Goal: Information Seeking & Learning: Learn about a topic

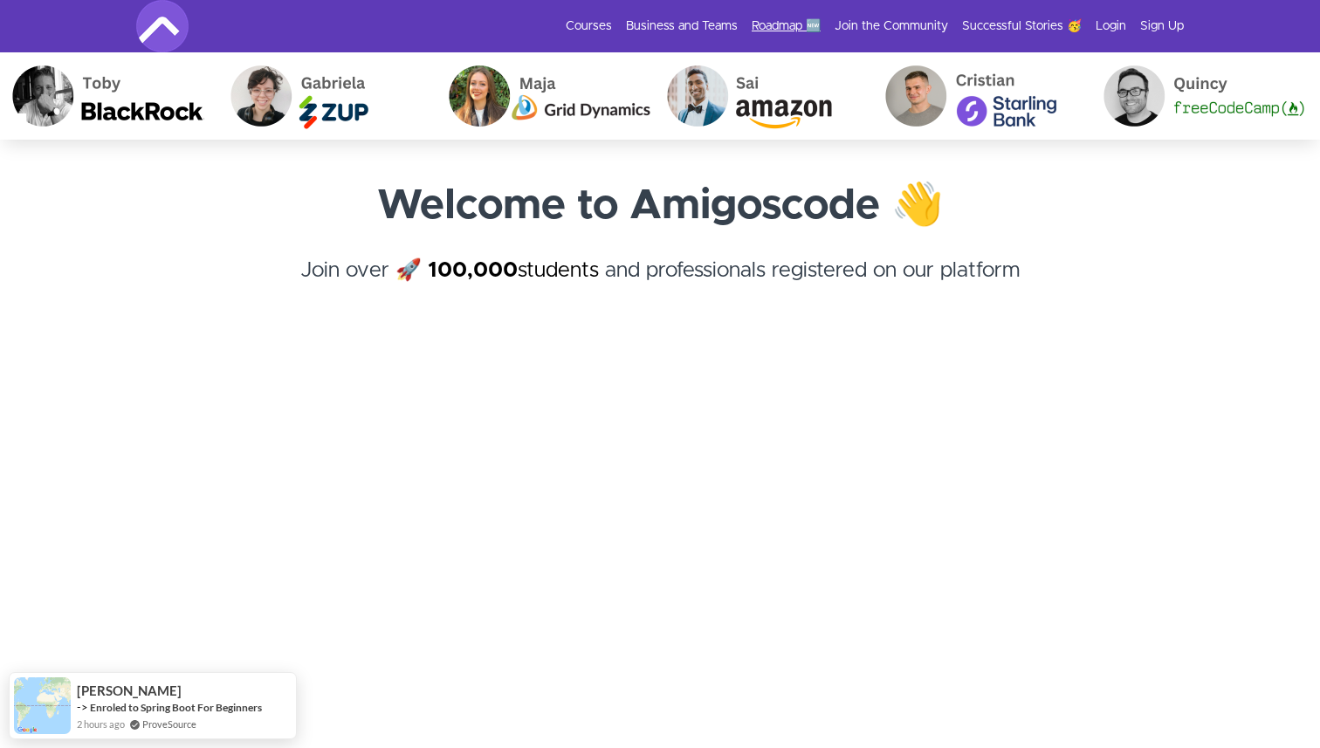
click at [788, 29] on link "Roadmap 🆕" at bounding box center [786, 25] width 69 height 17
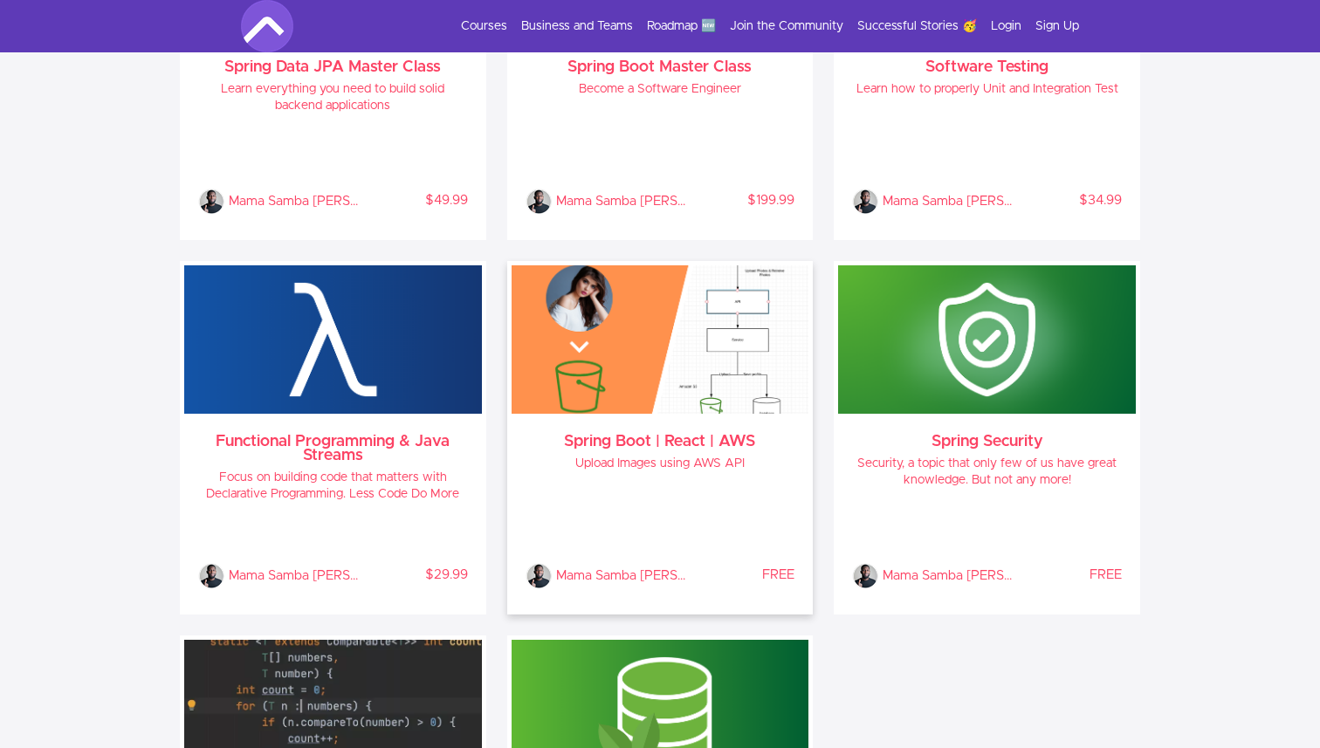
scroll to position [1685, 0]
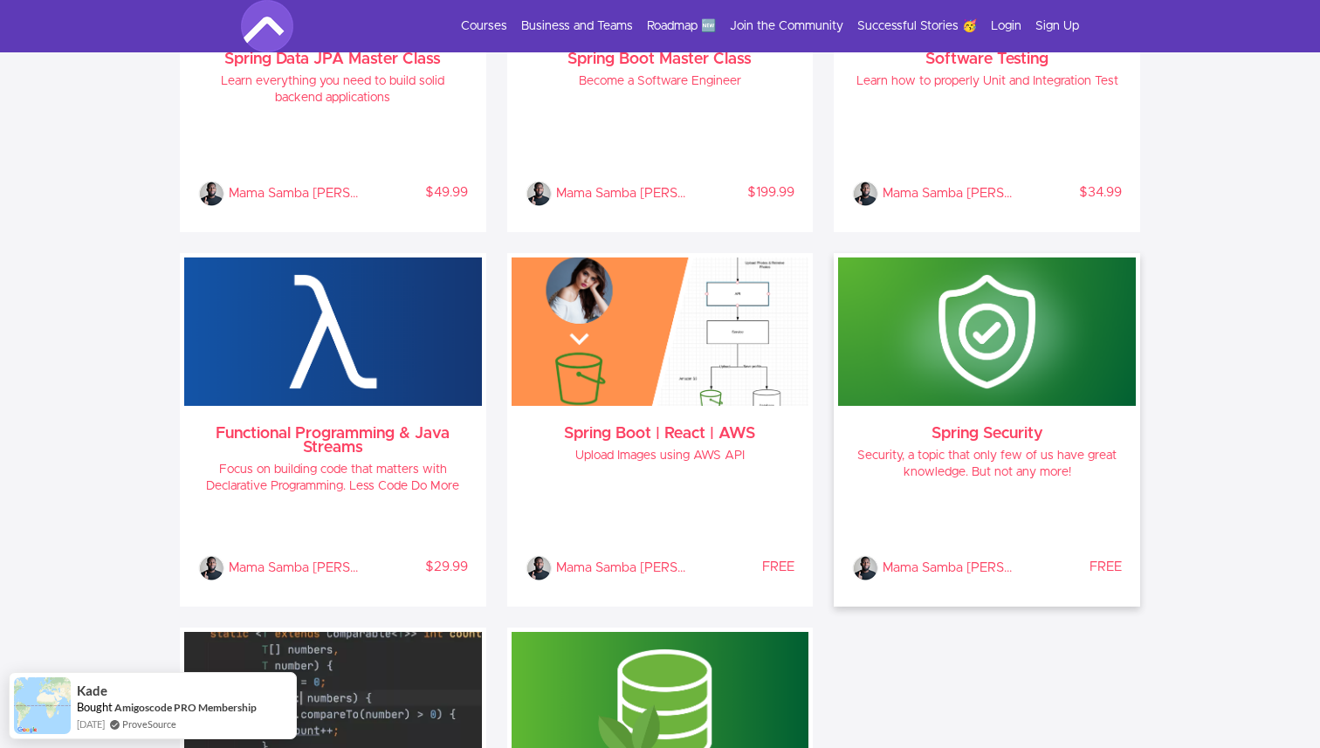
click at [966, 457] on h4 "Security, a topic that only few of us have great knowledge. But not any more!" at bounding box center [987, 464] width 270 height 33
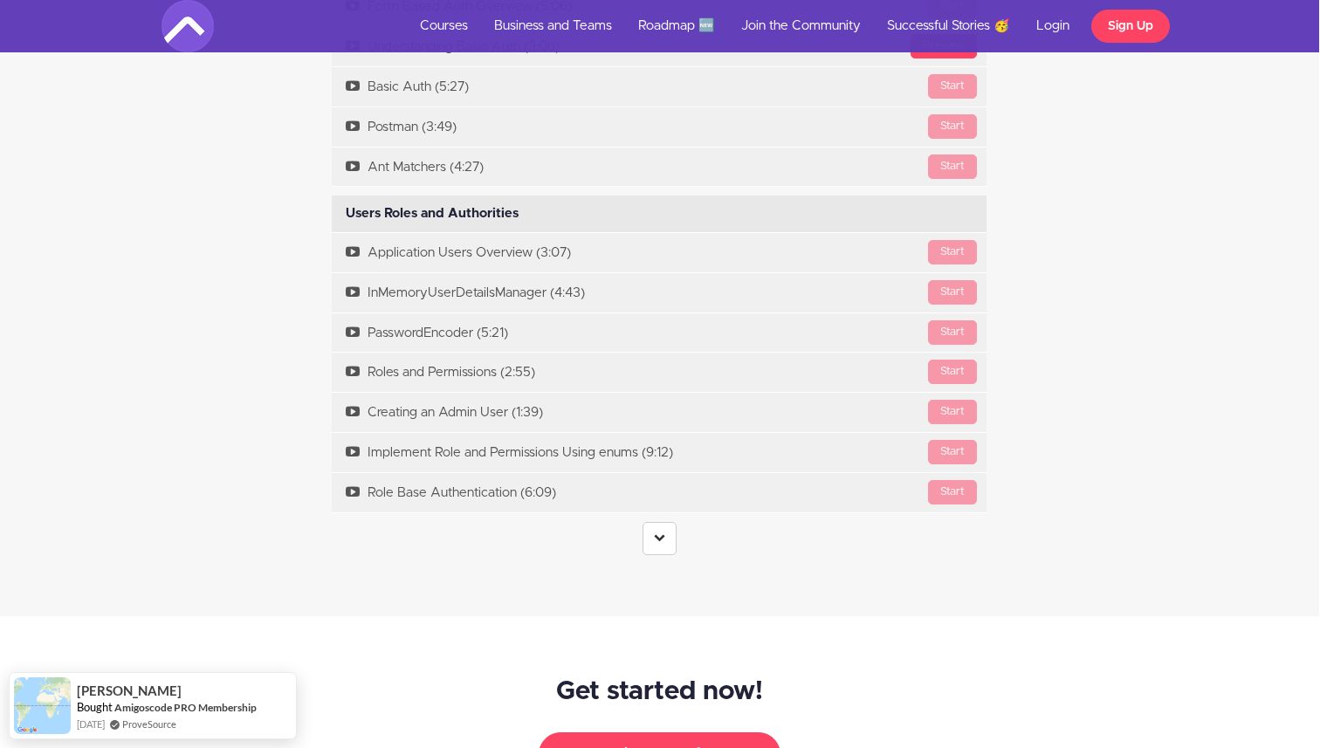
scroll to position [3068, 1]
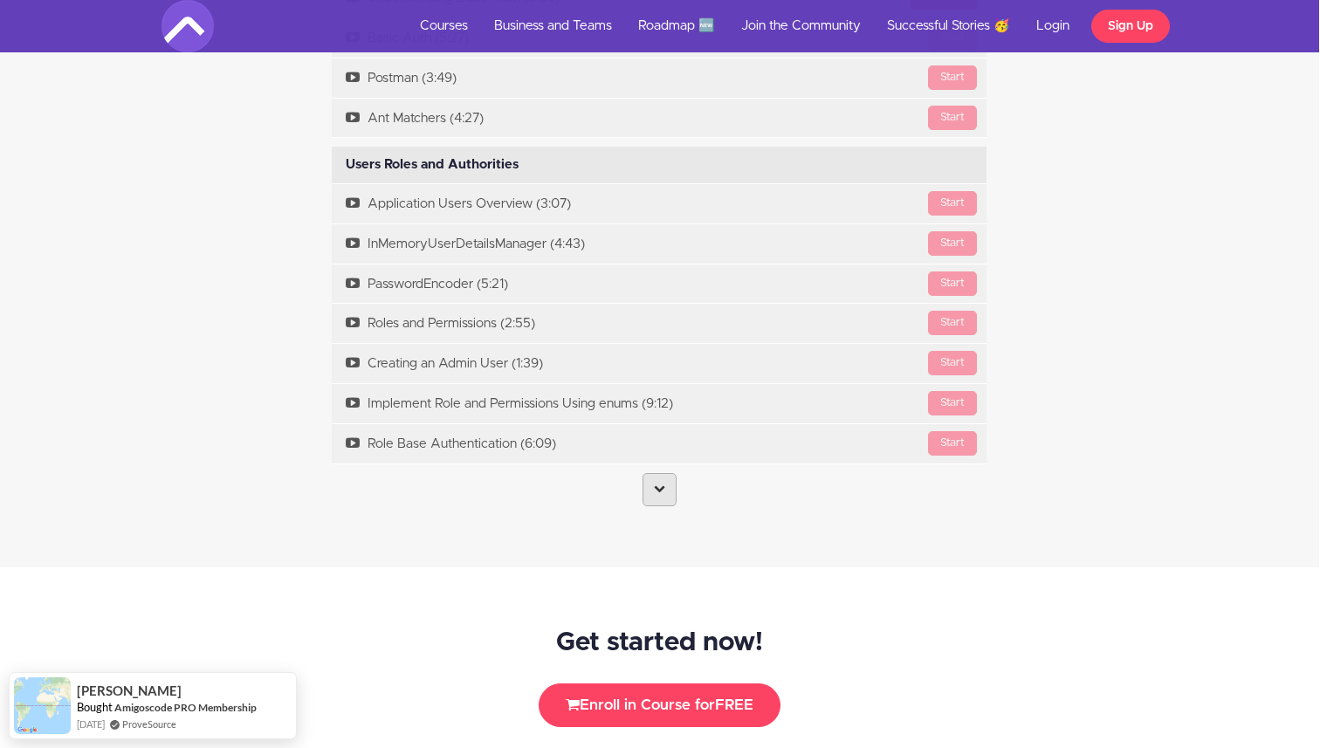
click at [667, 501] on link at bounding box center [660, 489] width 34 height 33
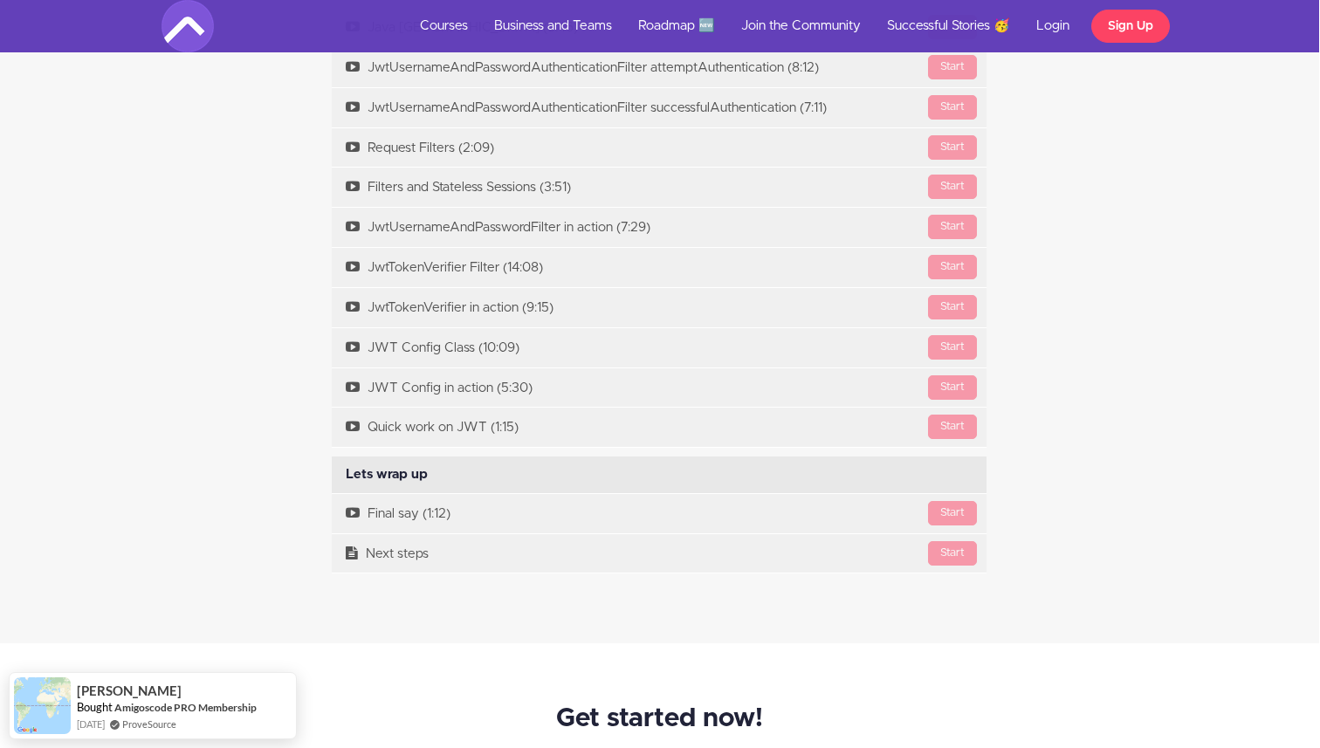
scroll to position [5165, 1]
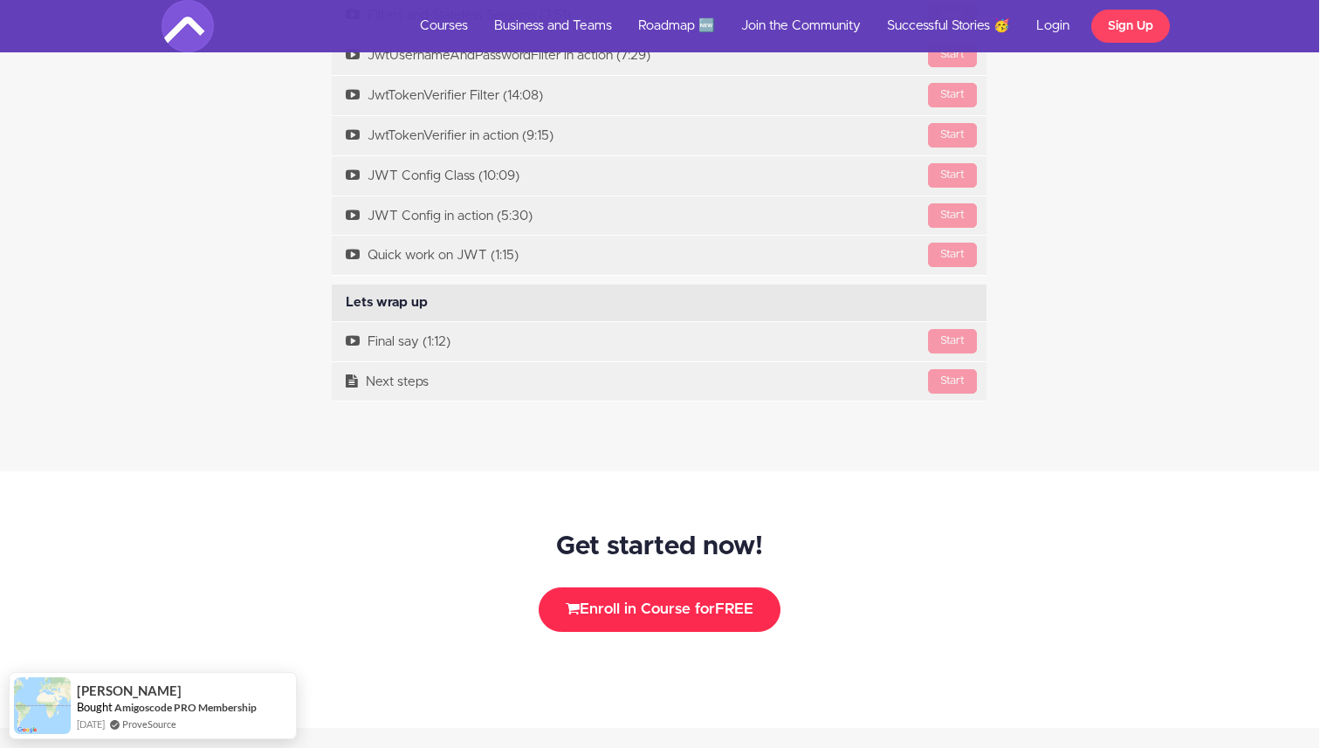
click at [672, 622] on button "Enroll in Course for FREE" at bounding box center [660, 610] width 242 height 44
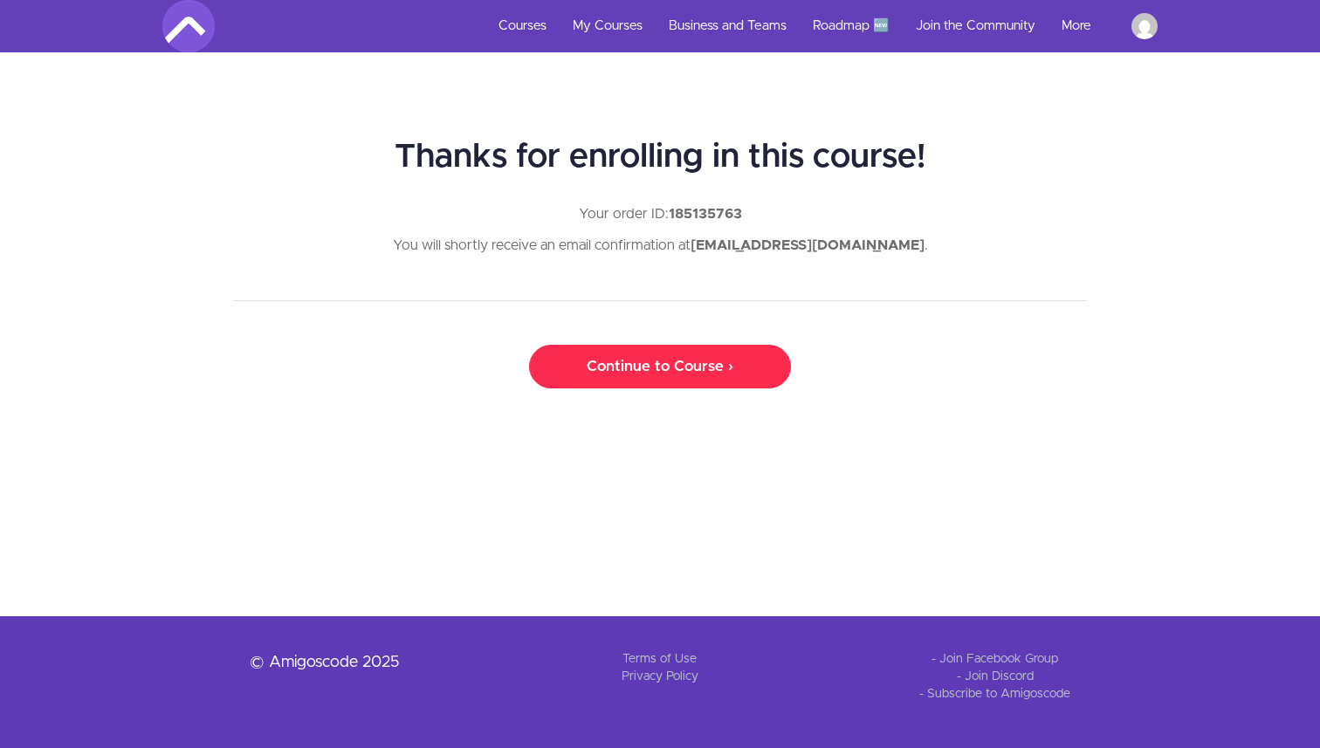
click at [677, 372] on link "Continue to Course ›" at bounding box center [660, 367] width 262 height 44
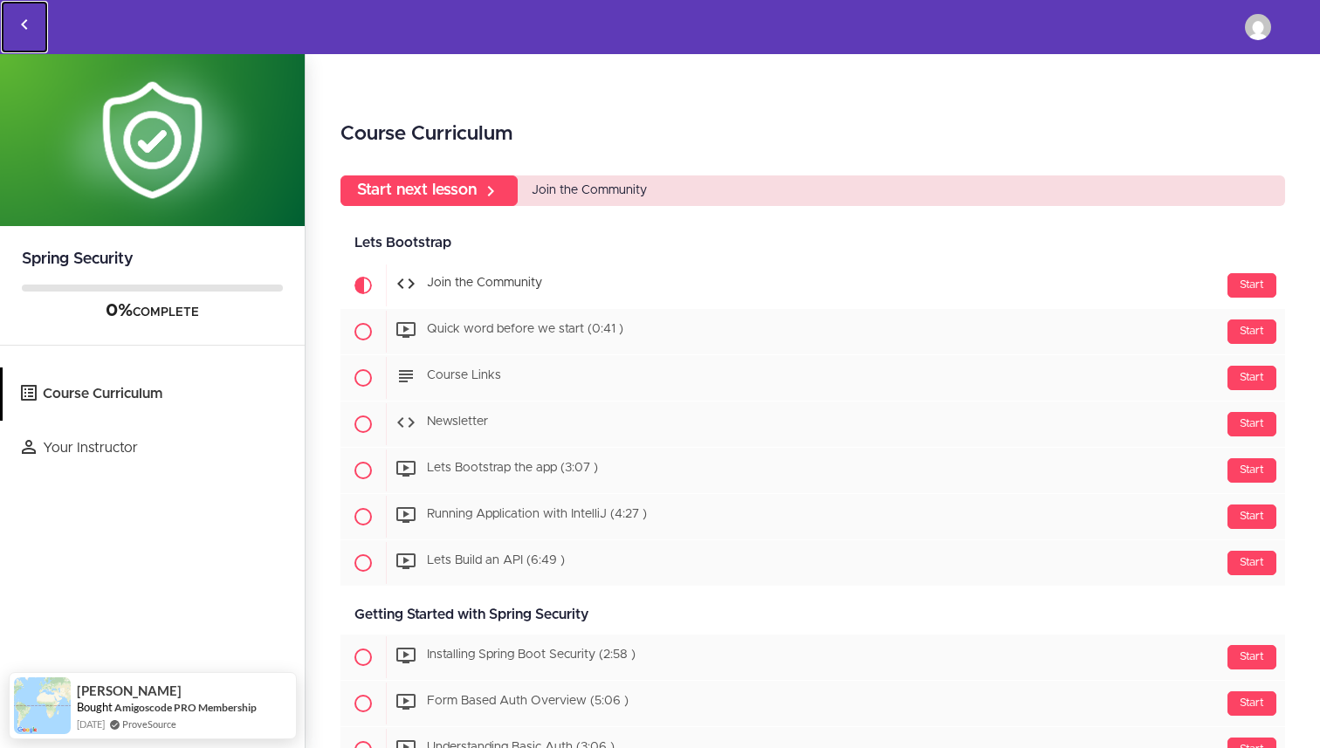
click at [27, 23] on icon "Back to courses" at bounding box center [24, 24] width 21 height 21
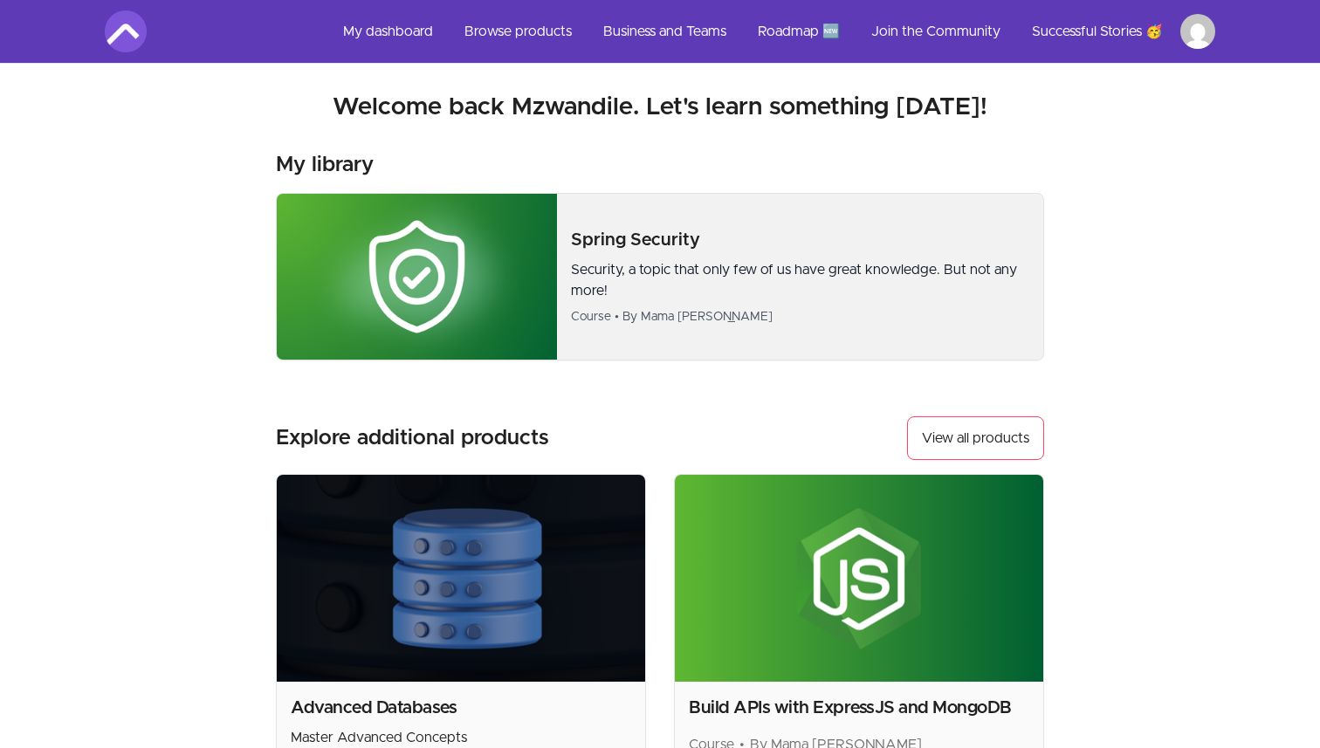
click at [519, 257] on img at bounding box center [417, 277] width 280 height 166
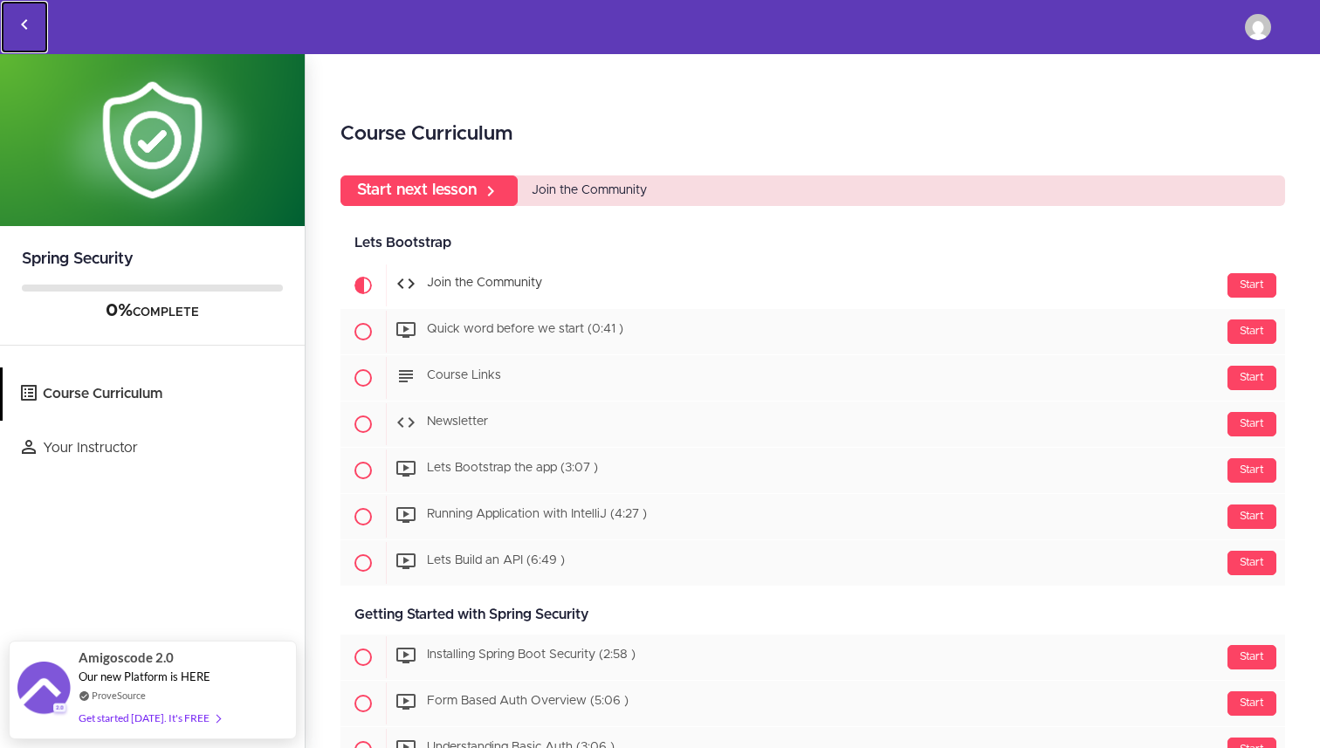
click at [28, 17] on icon "Back to courses" at bounding box center [24, 24] width 21 height 21
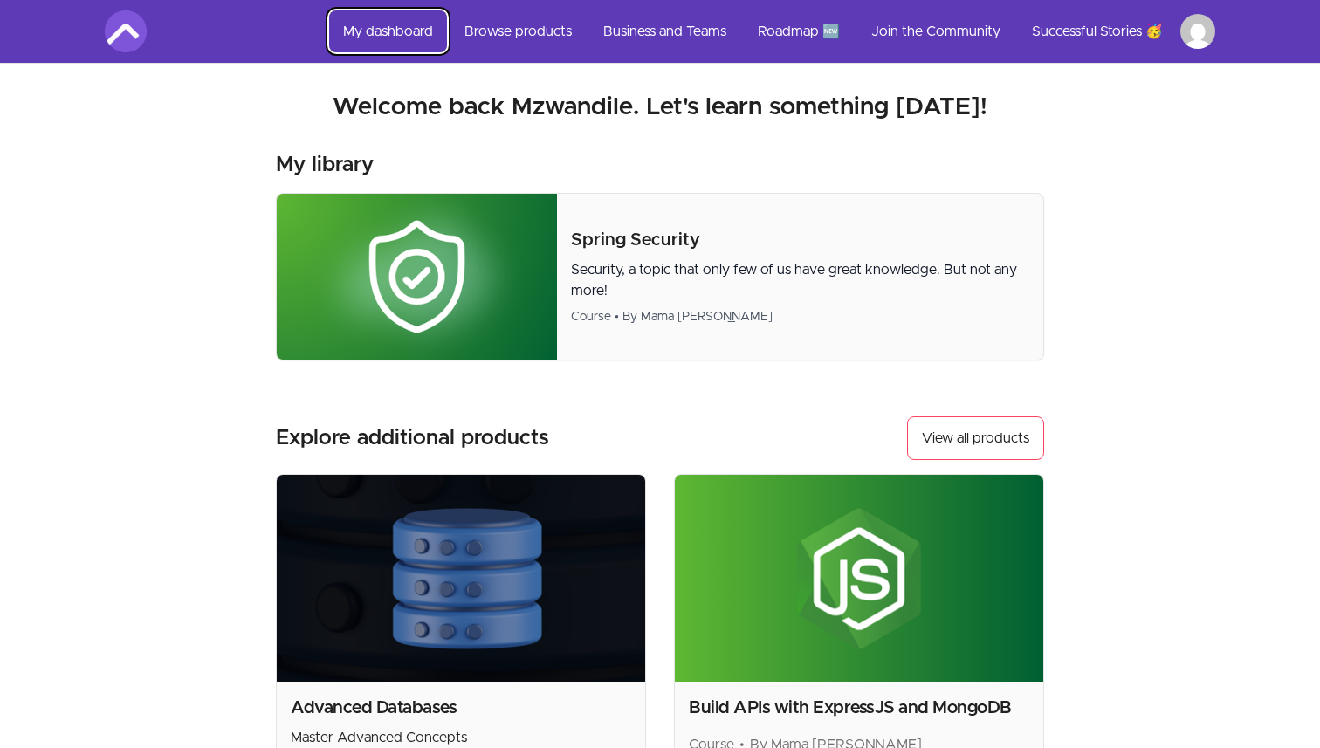
click at [405, 27] on link "My dashboard" at bounding box center [388, 31] width 118 height 42
click at [529, 31] on link "Browse products" at bounding box center [517, 31] width 135 height 42
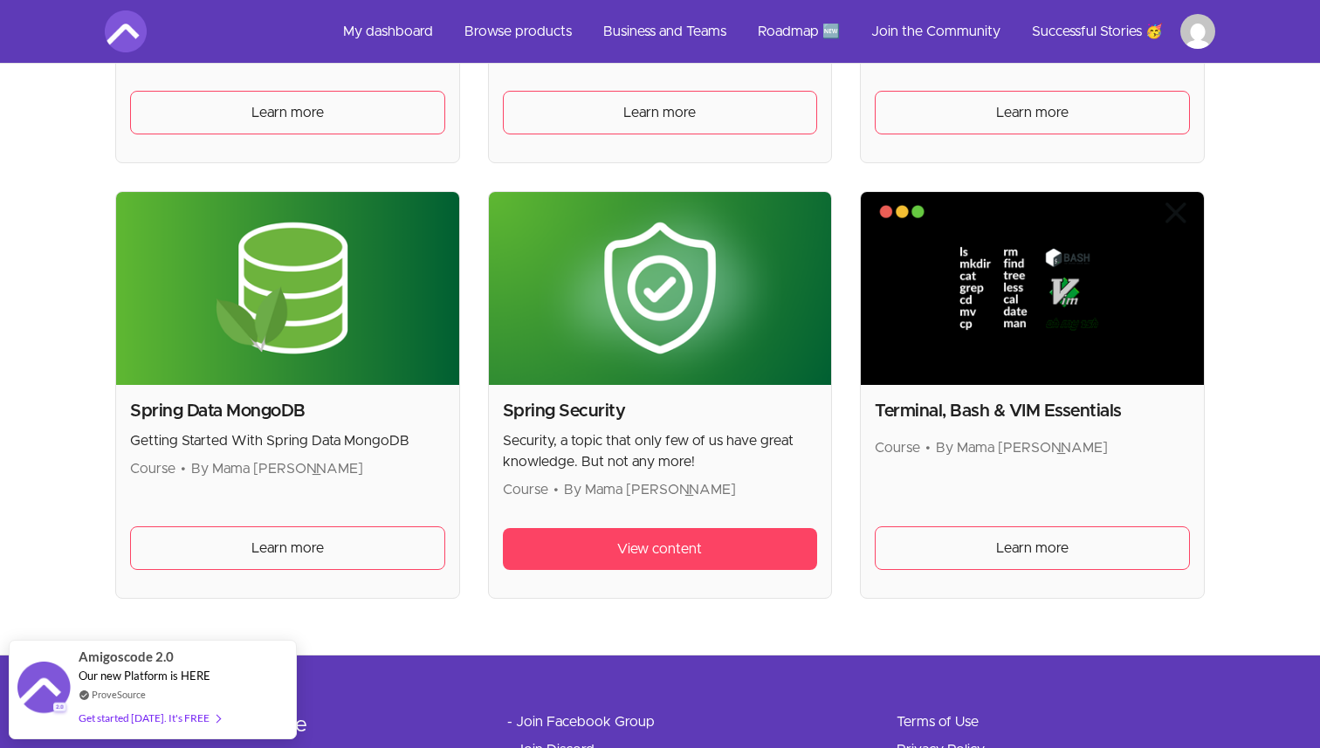
scroll to position [4622, 0]
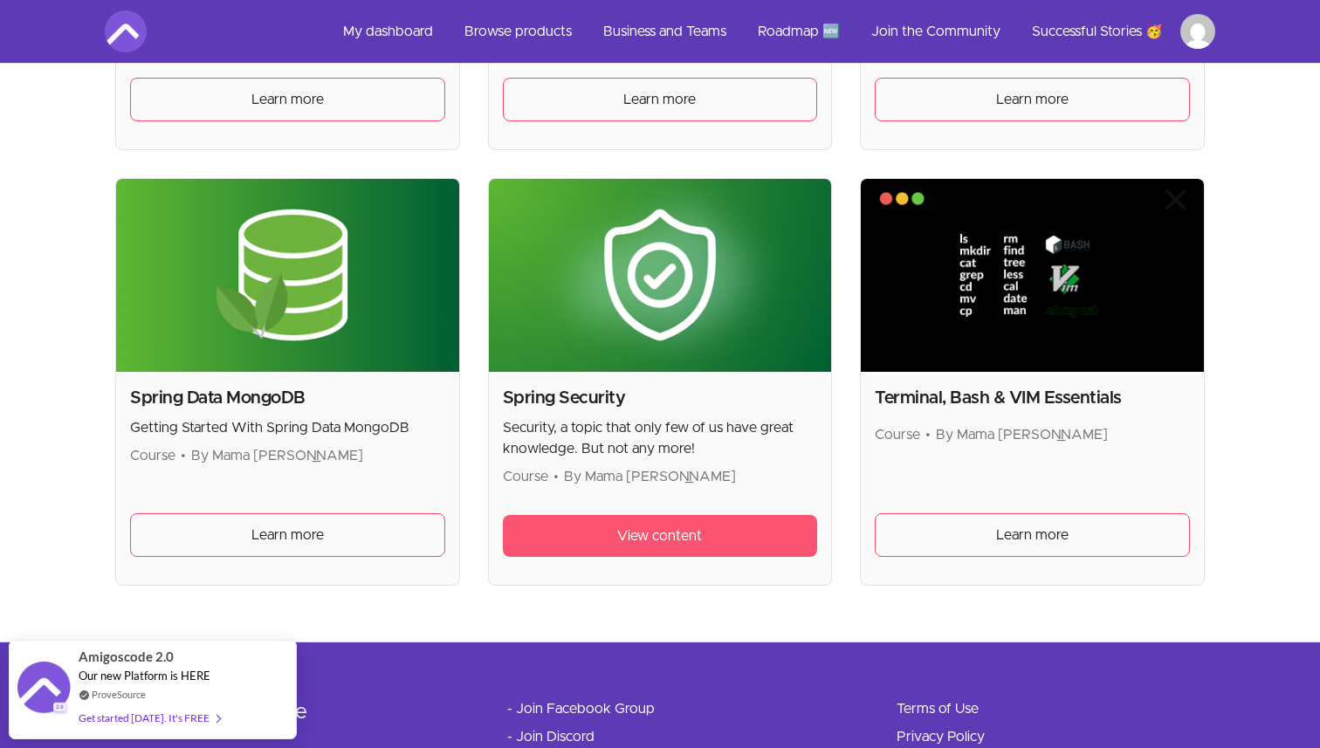
click at [592, 533] on link "View content" at bounding box center [660, 536] width 315 height 42
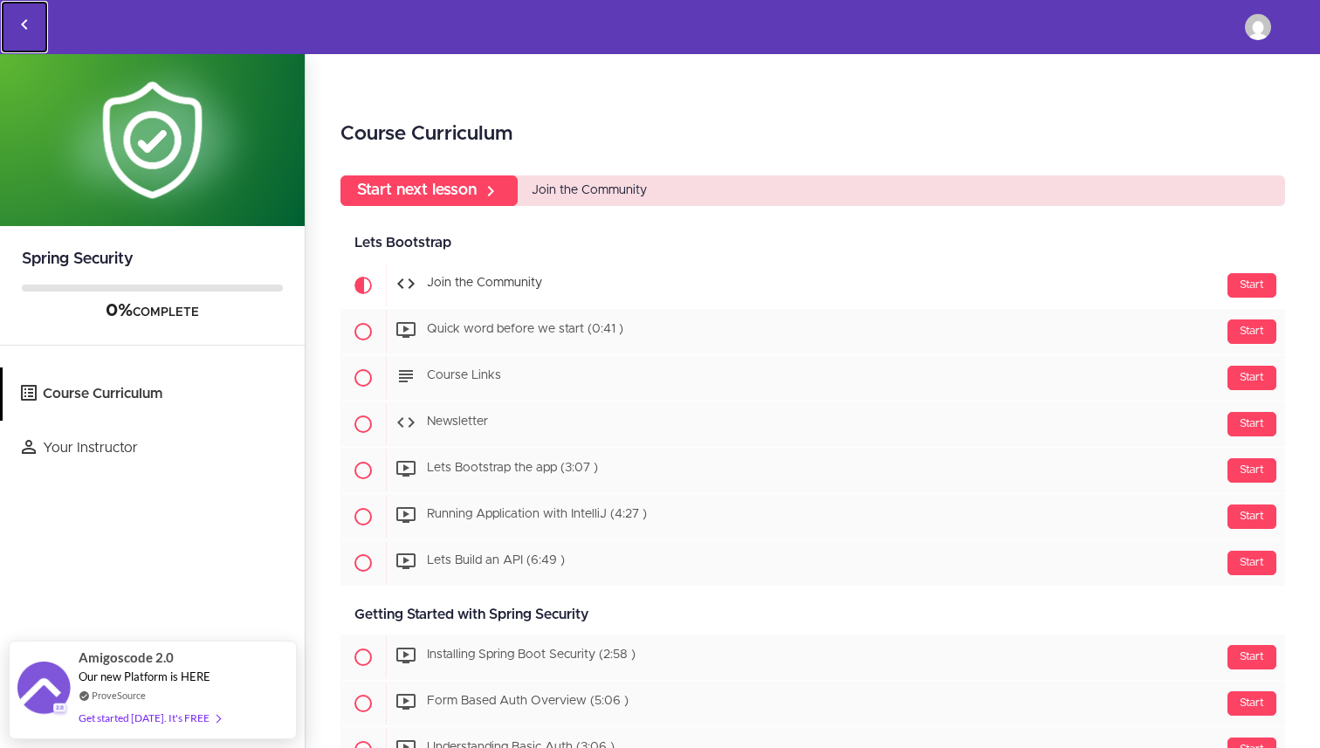
click at [26, 24] on icon "Back to courses" at bounding box center [24, 24] width 21 height 21
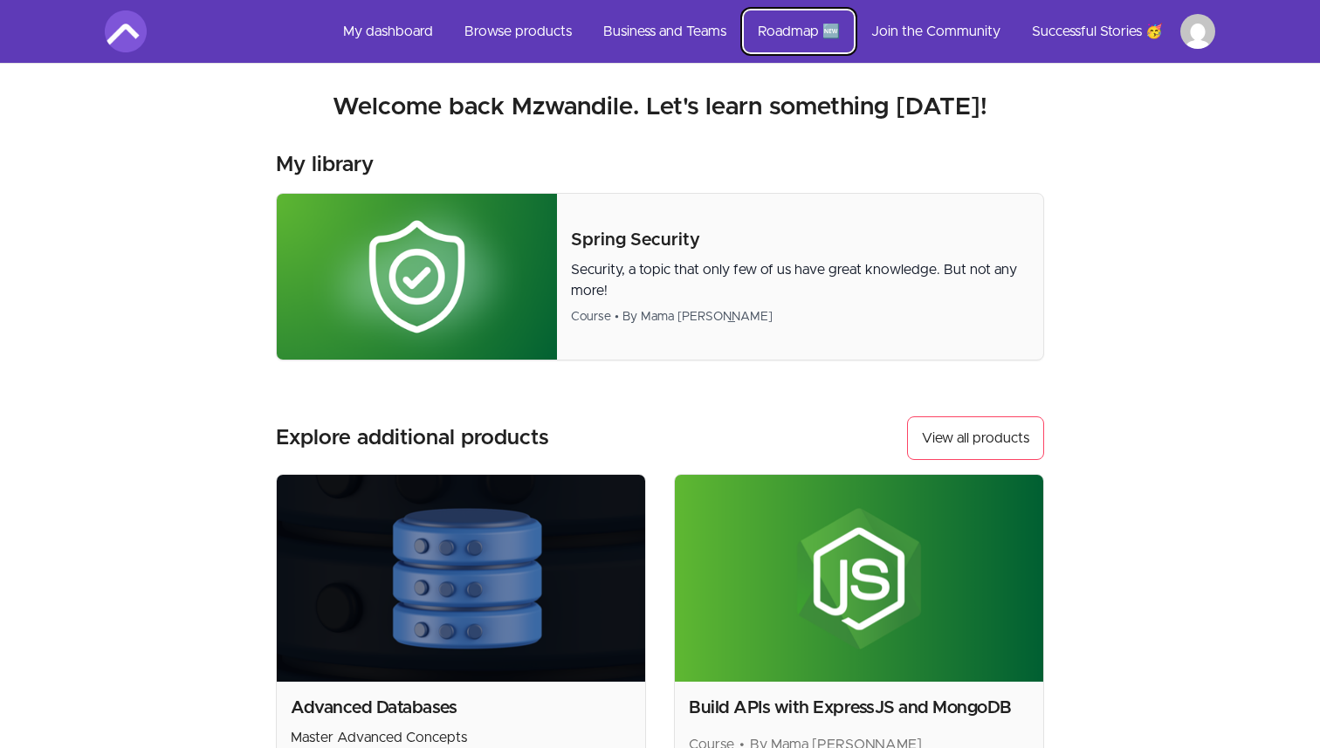
click at [783, 31] on link "Roadmap 🆕" at bounding box center [799, 31] width 110 height 42
click at [807, 23] on link "Roadmap 🆕" at bounding box center [799, 31] width 110 height 42
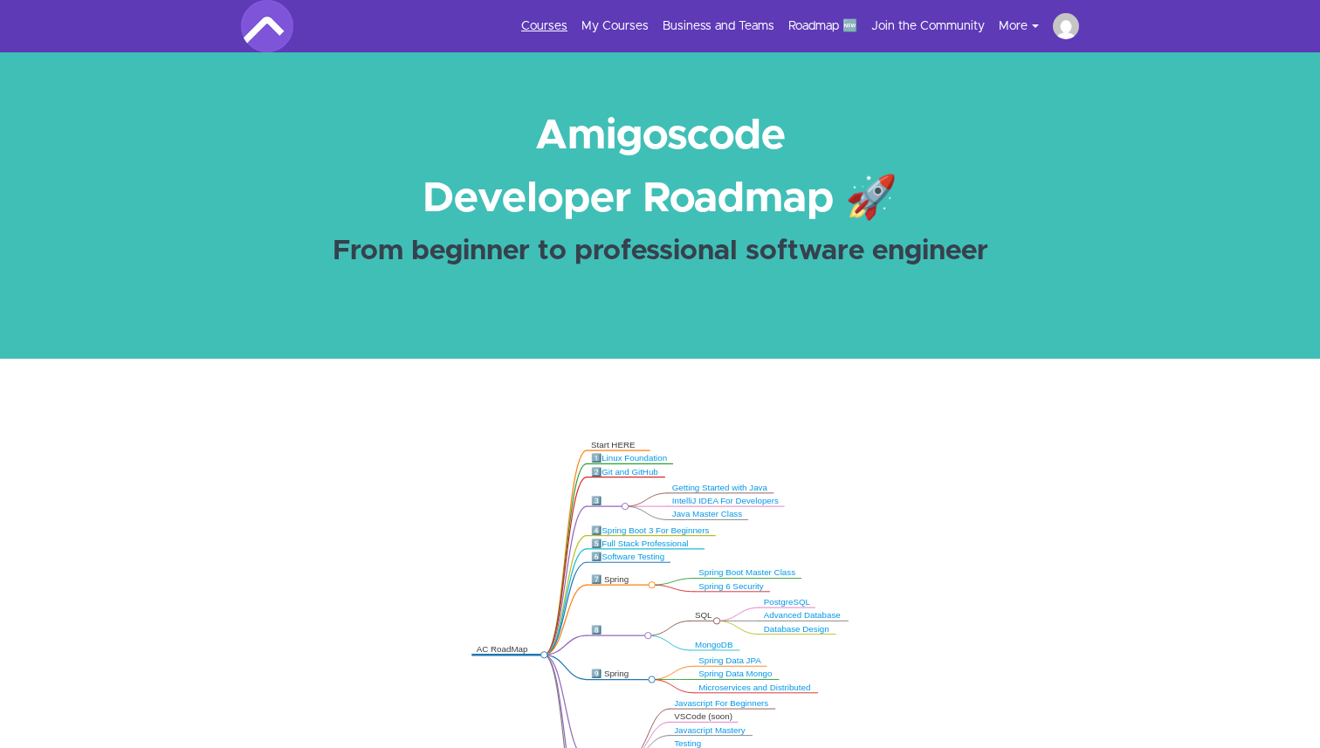
click at [560, 24] on link "Courses" at bounding box center [544, 25] width 46 height 17
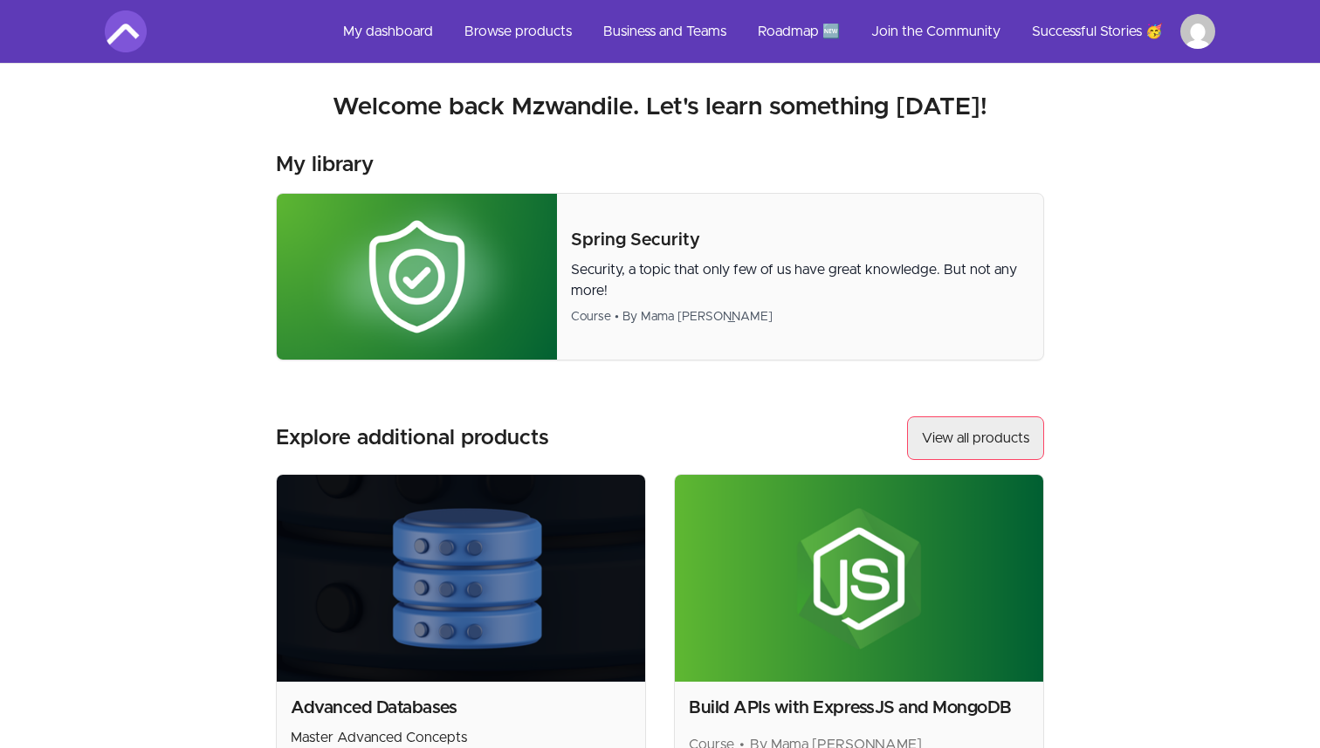
click at [966, 426] on link "View all products" at bounding box center [975, 438] width 137 height 44
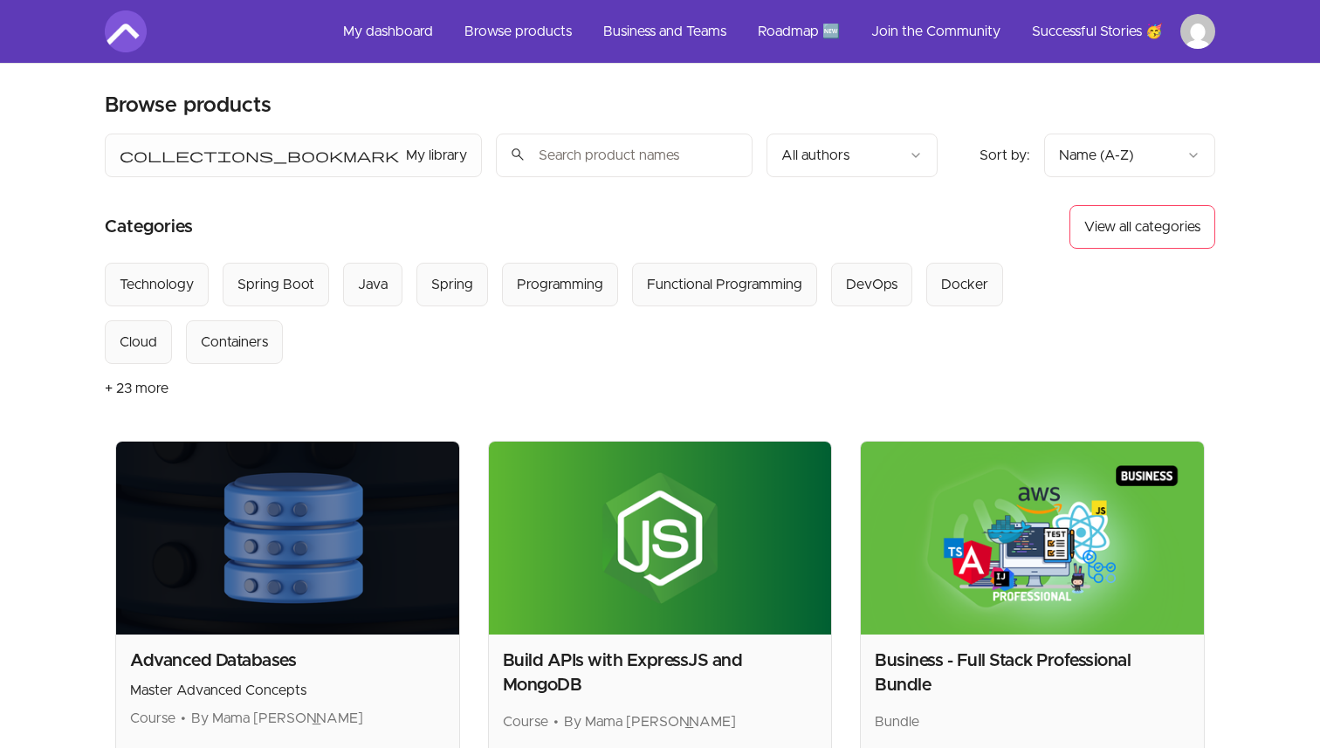
click at [142, 381] on button "+ 23 more" at bounding box center [137, 388] width 64 height 49
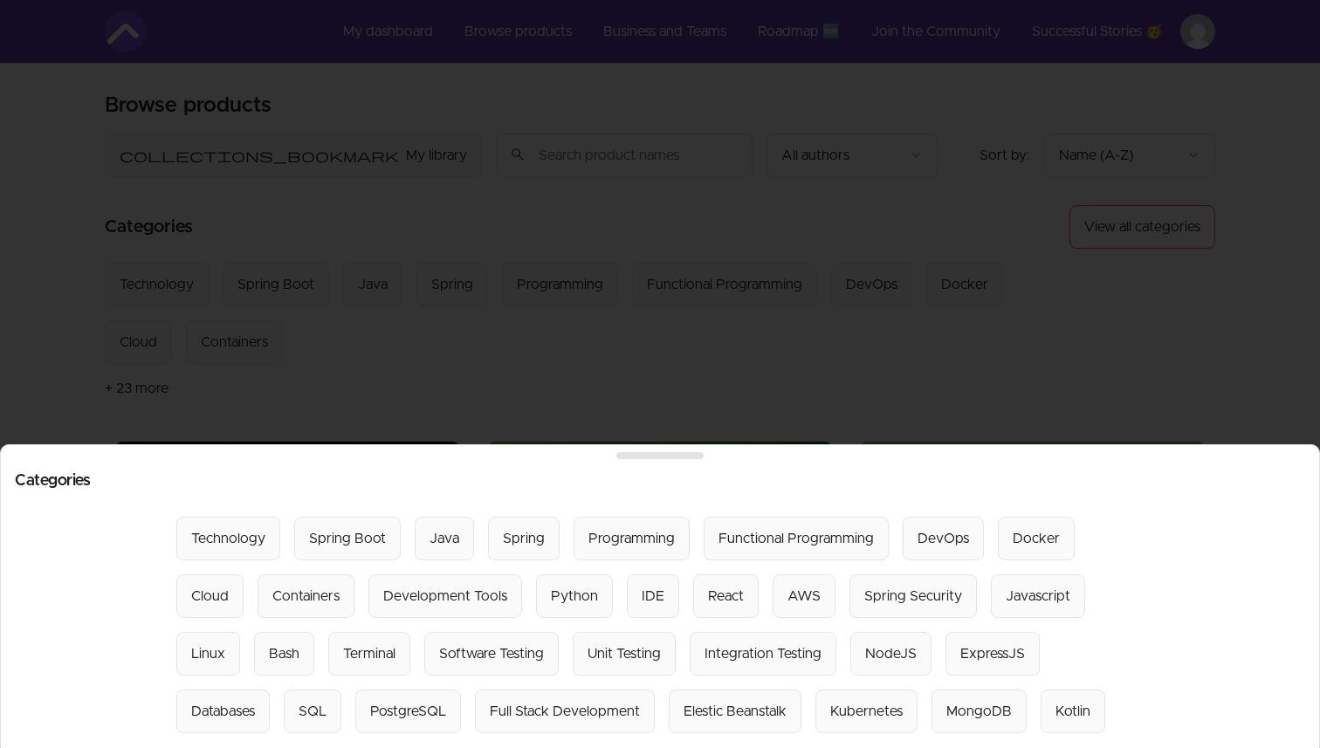
click at [1309, 307] on div at bounding box center [660, 374] width 1320 height 748
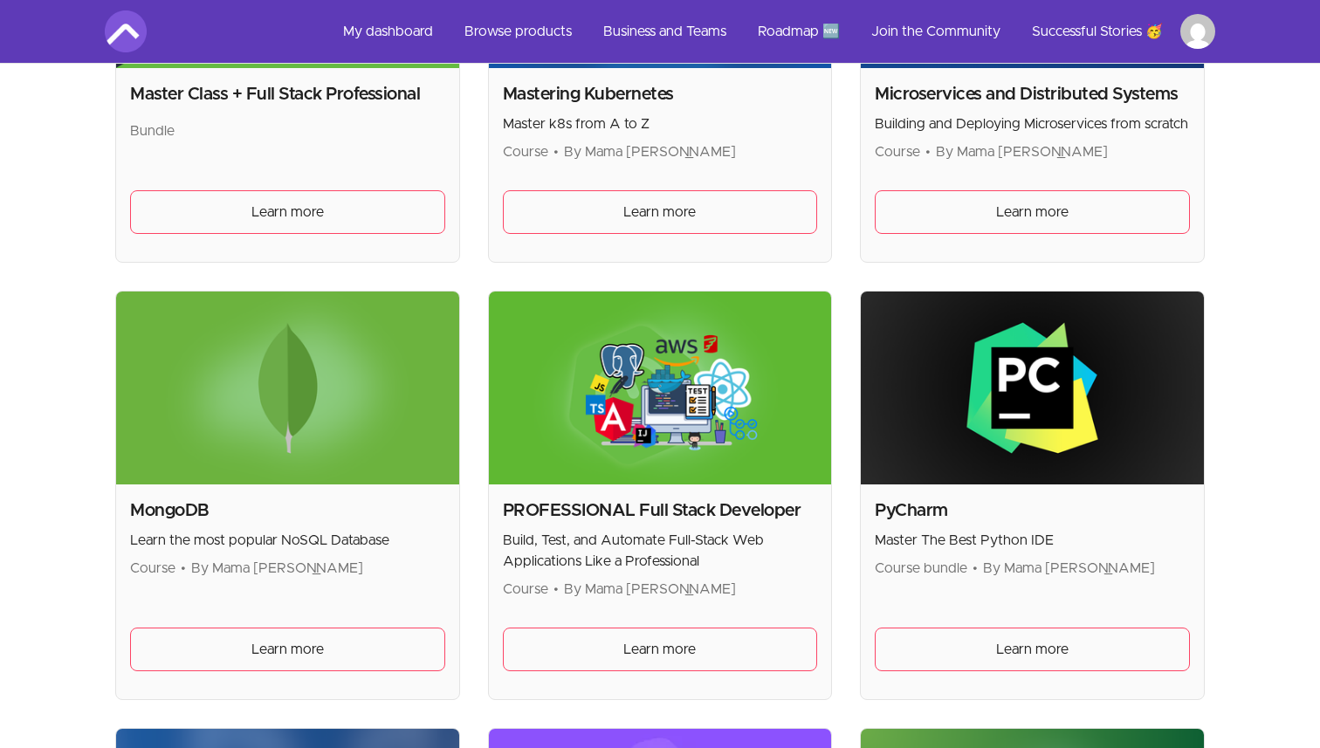
scroll to position [3204, 0]
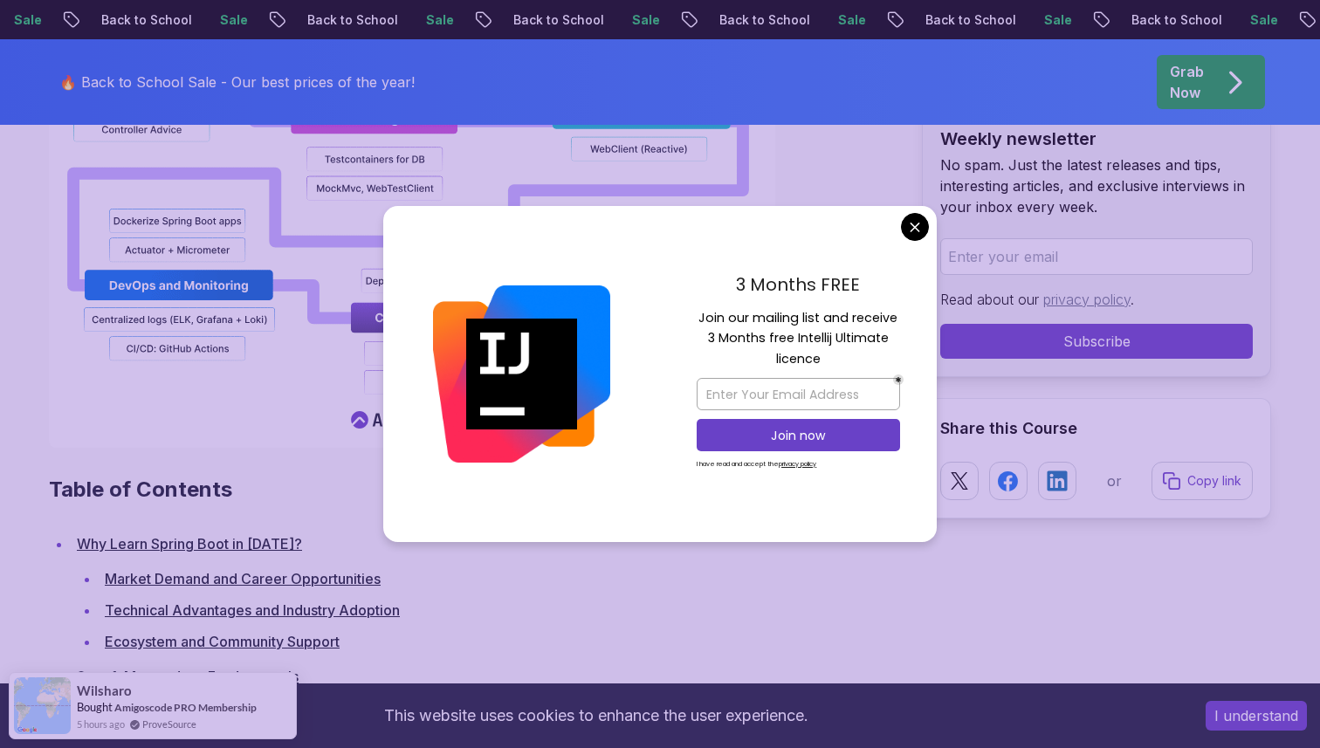
scroll to position [2046, 0]
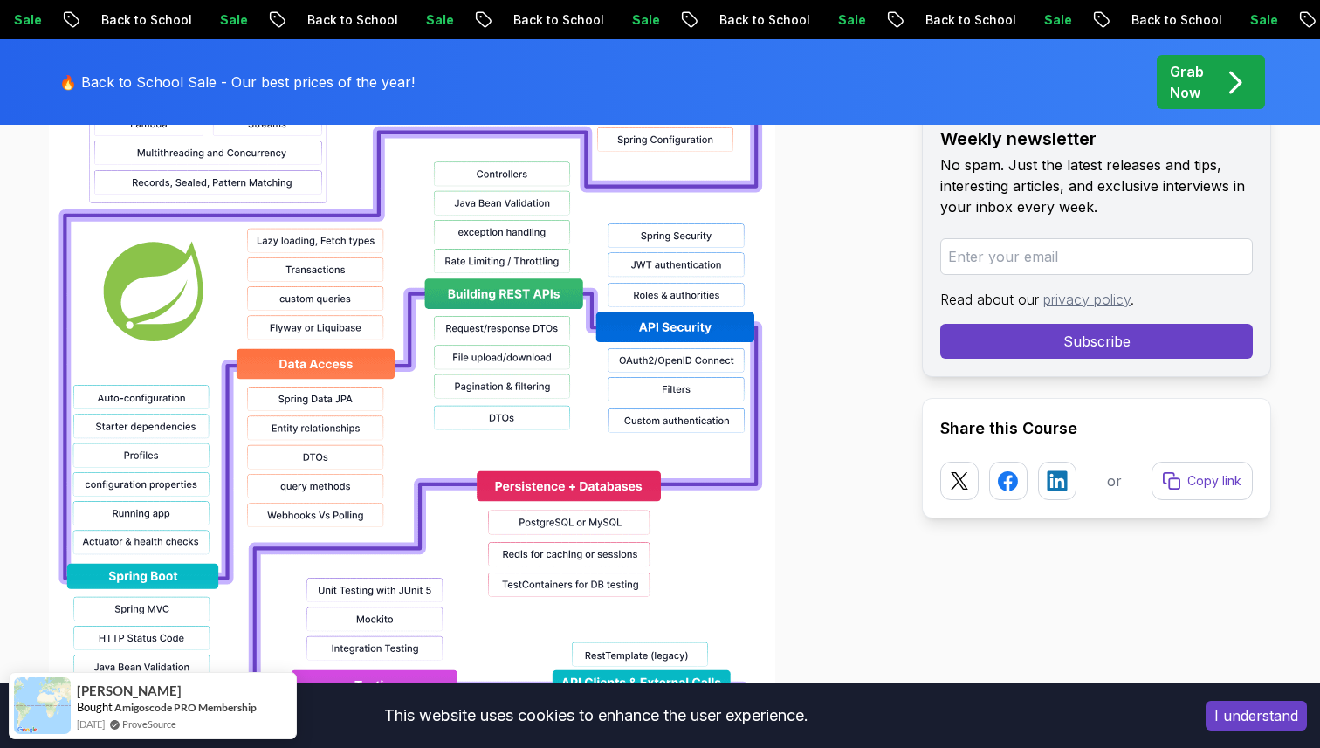
scroll to position [1533, 0]
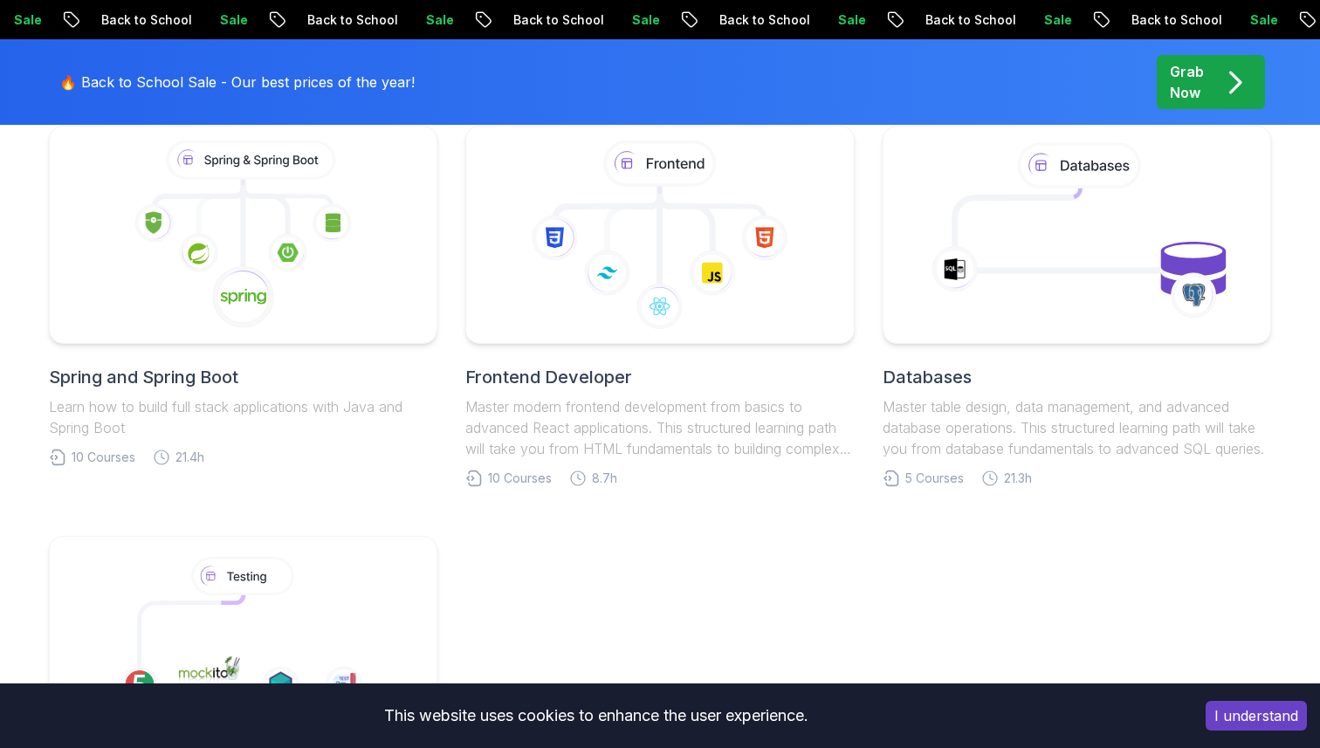
scroll to position [900, 0]
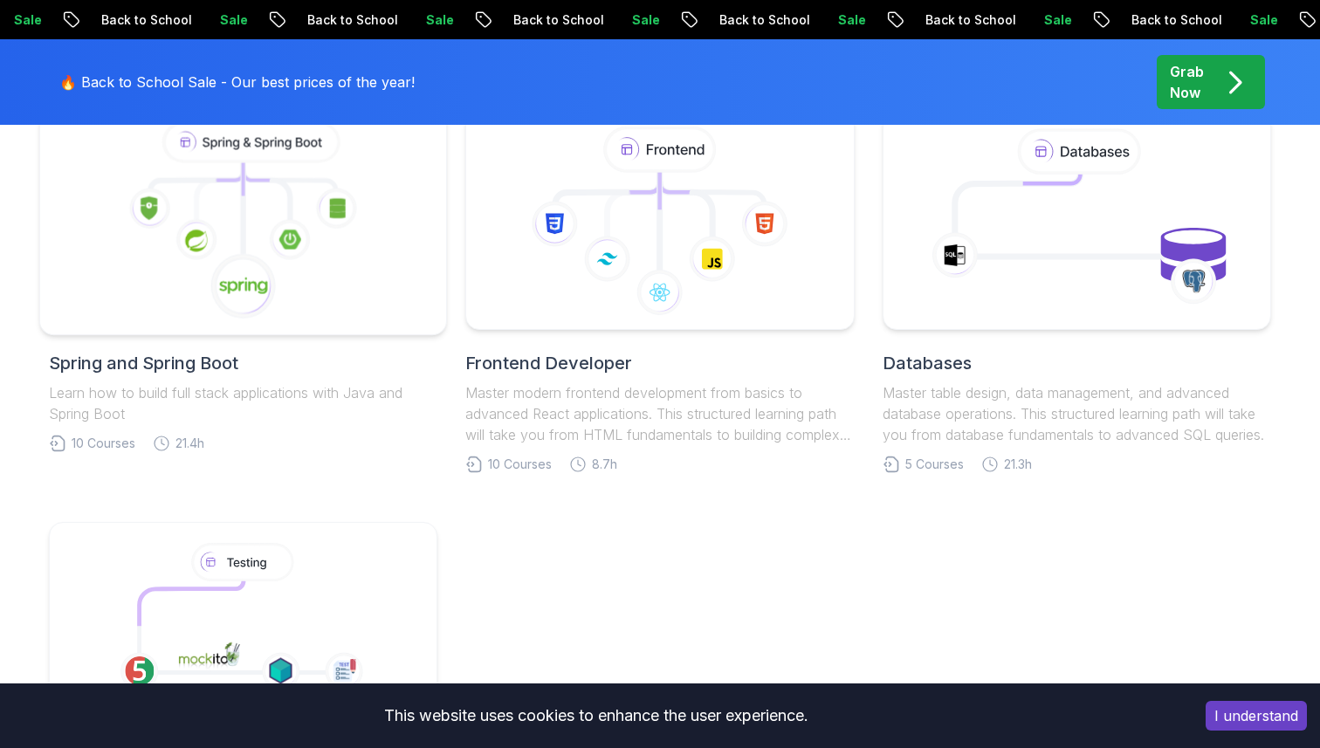
click at [337, 248] on icon at bounding box center [243, 221] width 377 height 198
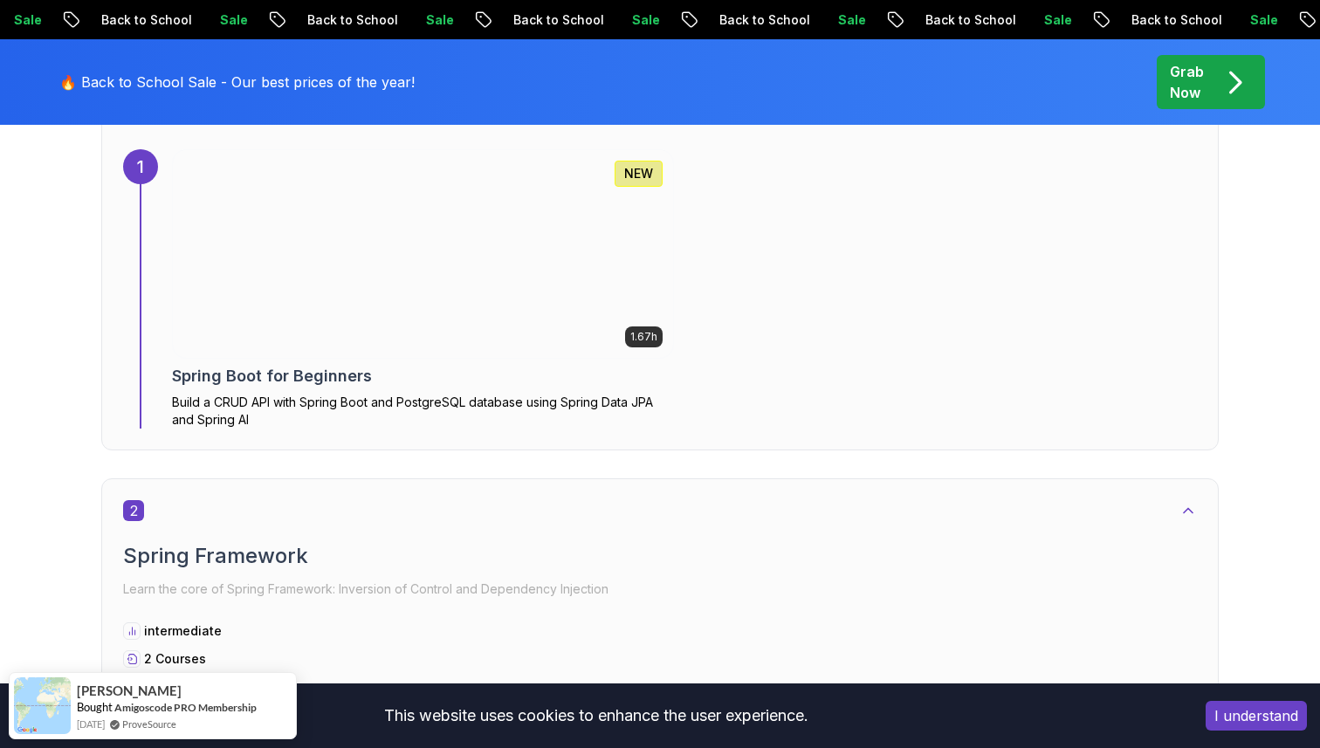
scroll to position [1245, 0]
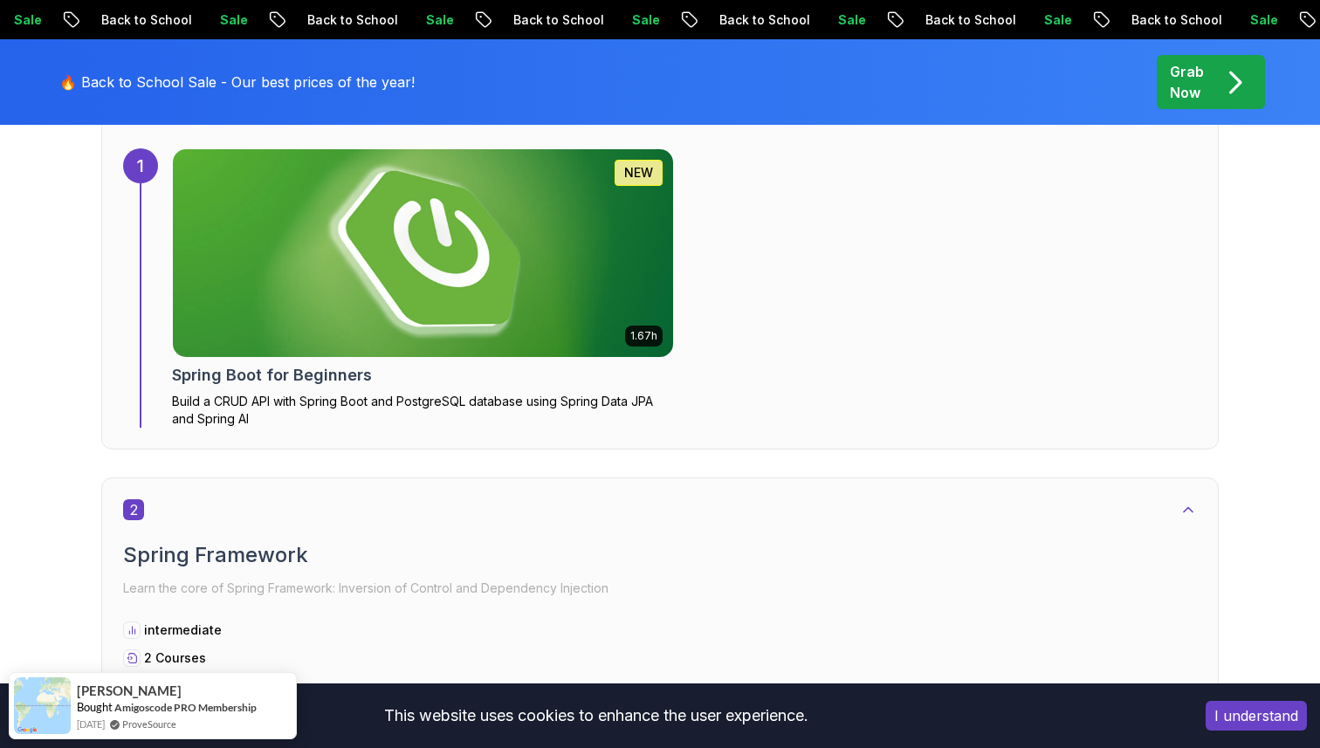
click at [596, 306] on img at bounding box center [424, 253] width 526 height 218
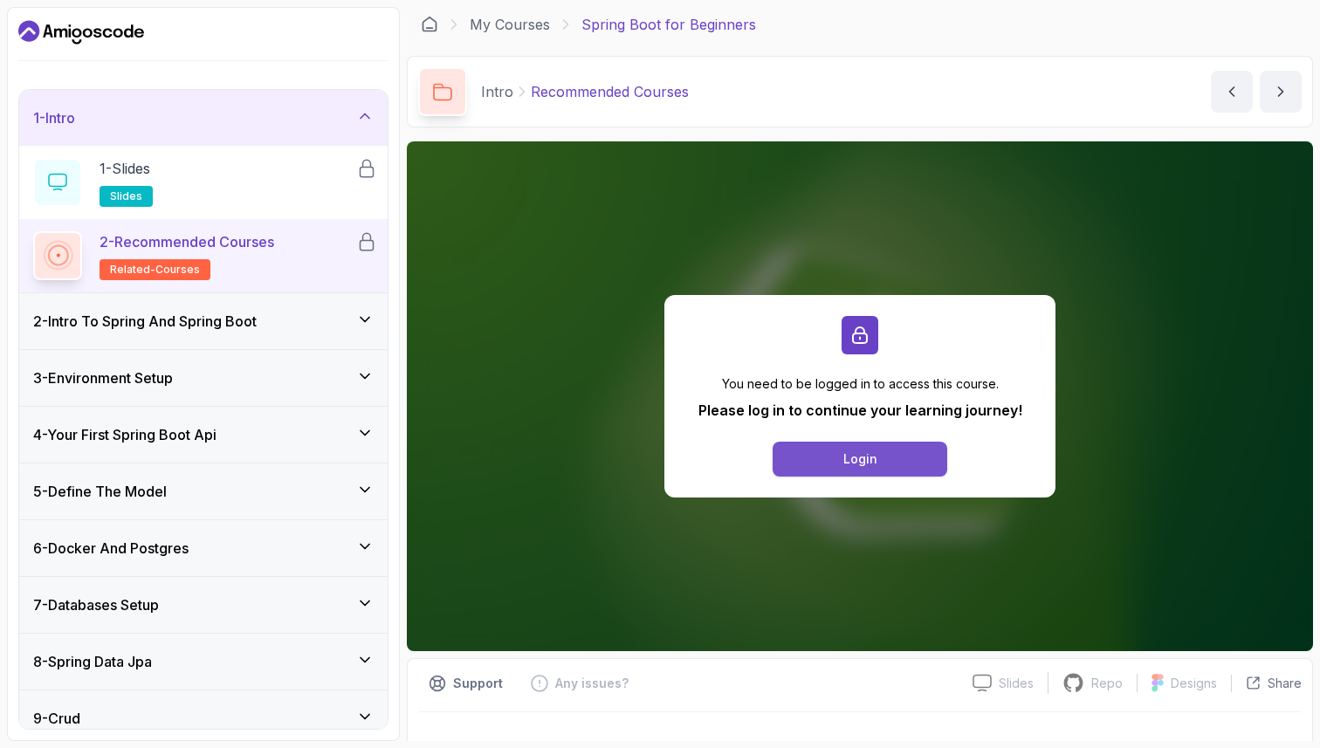
click at [842, 464] on button "Login" at bounding box center [860, 459] width 175 height 35
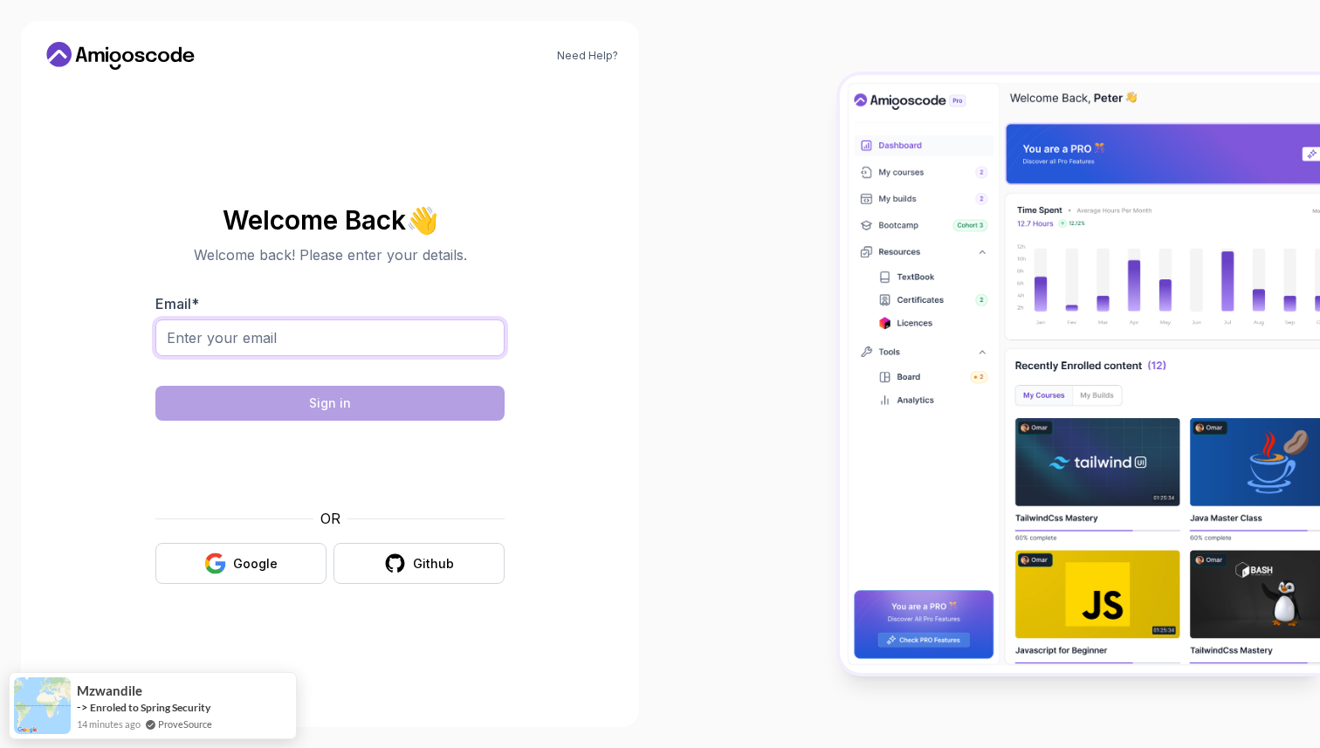
click at [279, 330] on input "Email *" at bounding box center [329, 338] width 349 height 37
click at [618, 361] on div "Need Help? Welcome Back 👋 Welcome back! Please enter your details. Email * Sign…" at bounding box center [330, 374] width 618 height 706
click at [256, 569] on div "Google" at bounding box center [255, 563] width 45 height 17
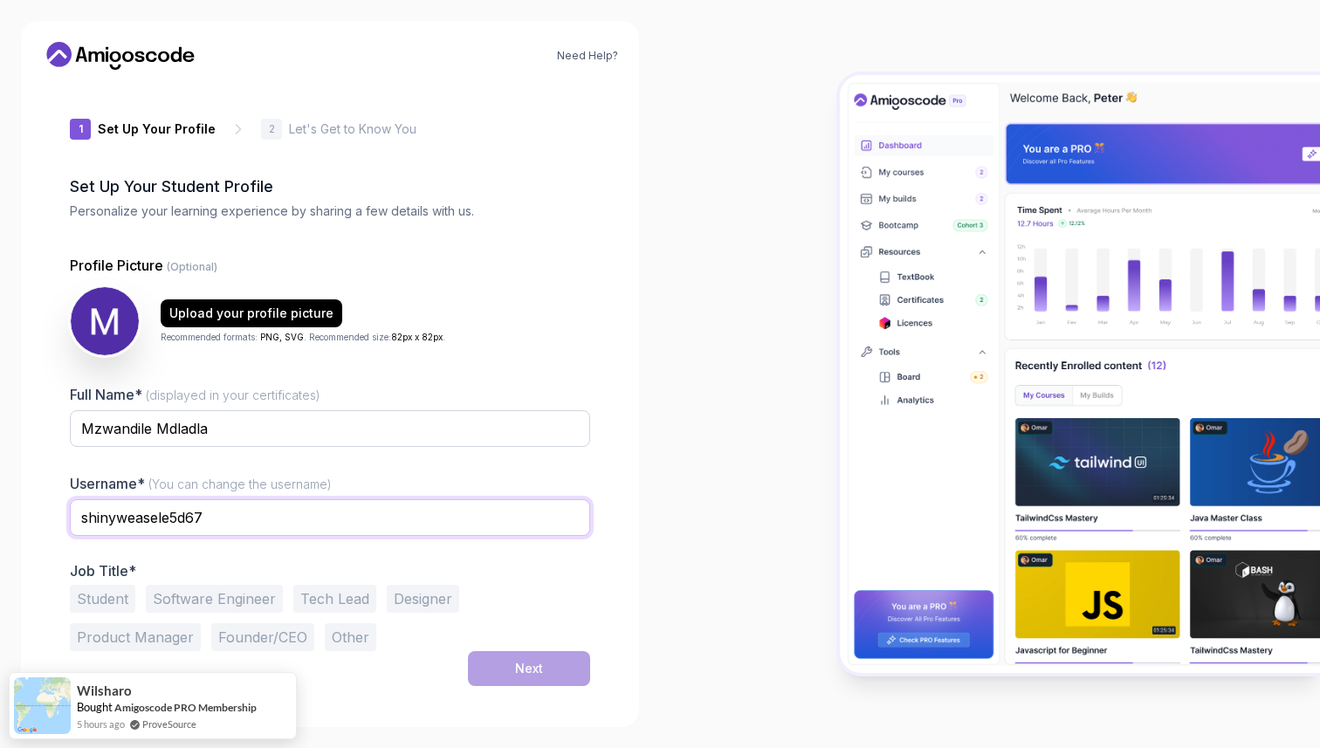
click at [395, 522] on input "shinyweasele5d67" at bounding box center [330, 517] width 520 height 37
type input "m"
type input "MzwandileMdladla"
click at [246, 593] on button "Software Engineer" at bounding box center [214, 599] width 137 height 28
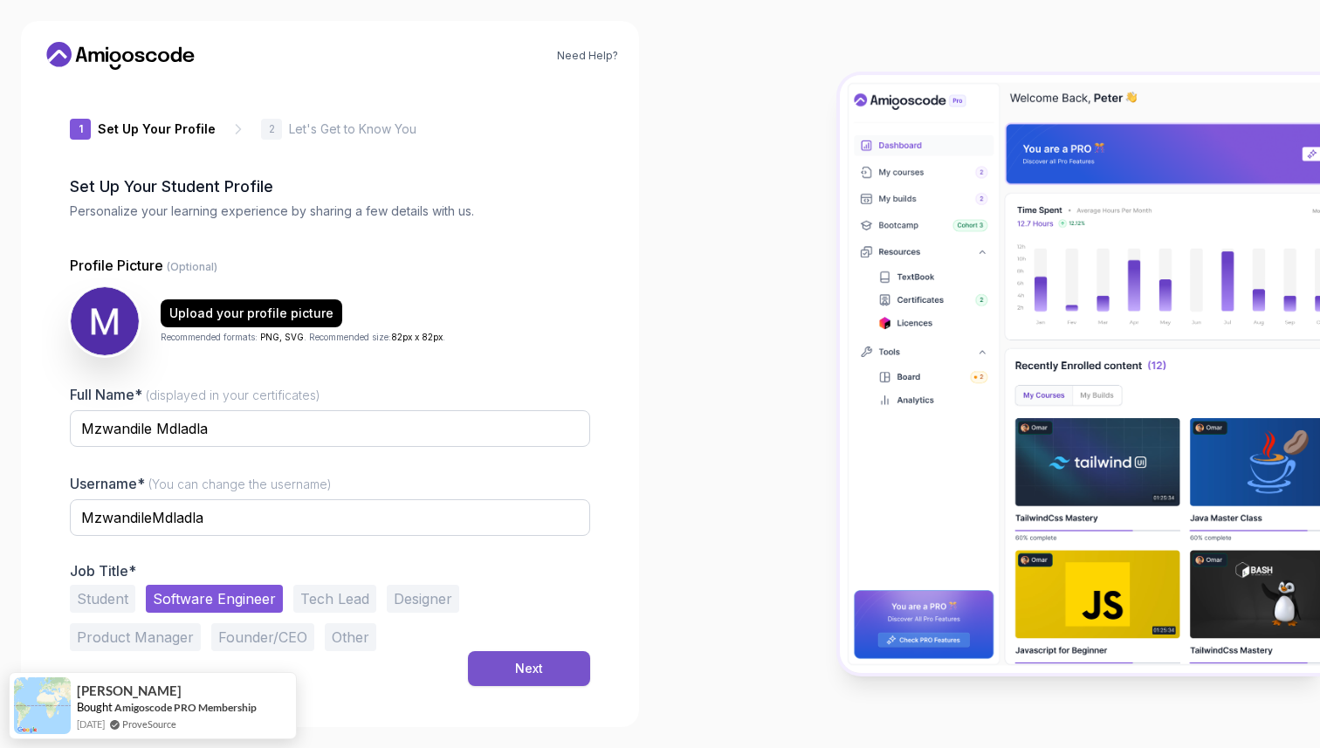
click at [567, 656] on button "Next" at bounding box center [529, 668] width 122 height 35
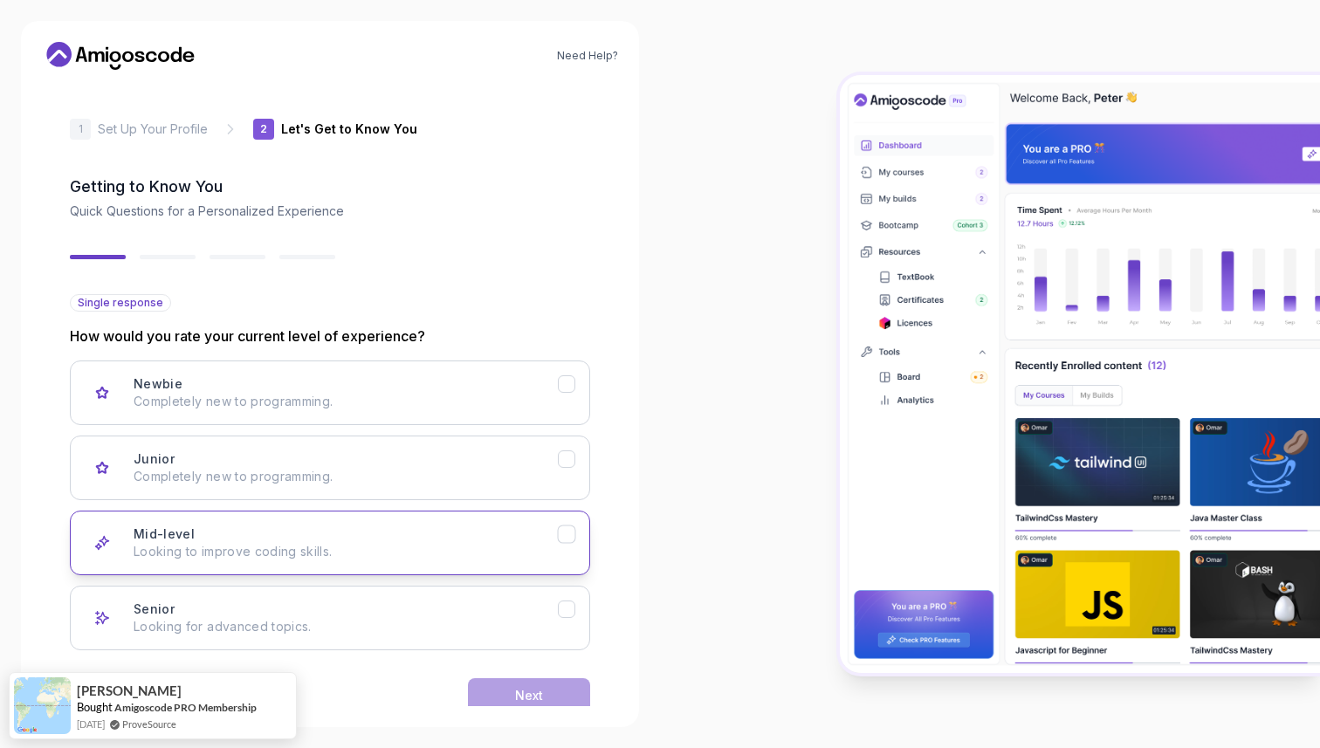
scroll to position [35, 0]
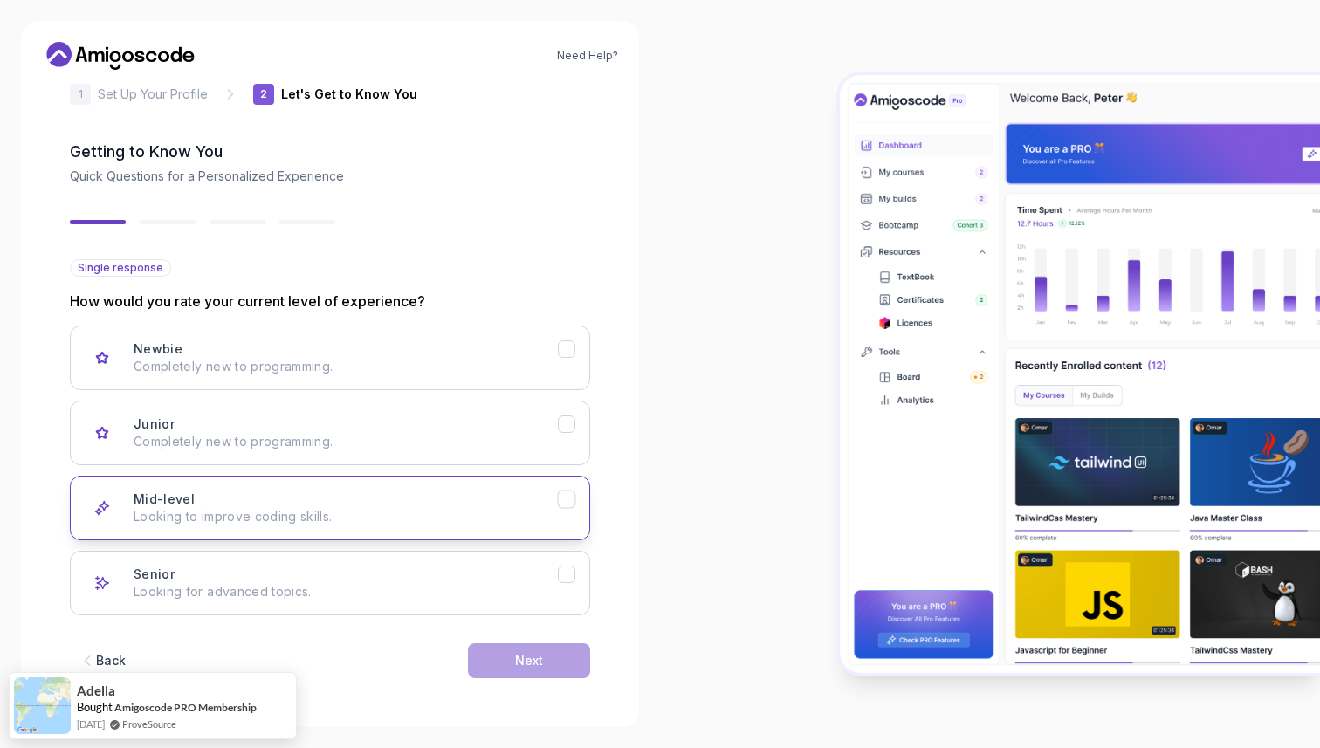
click at [555, 510] on p "Looking to improve coding skills." at bounding box center [346, 516] width 424 height 17
click at [531, 672] on button "Next" at bounding box center [529, 660] width 122 height 35
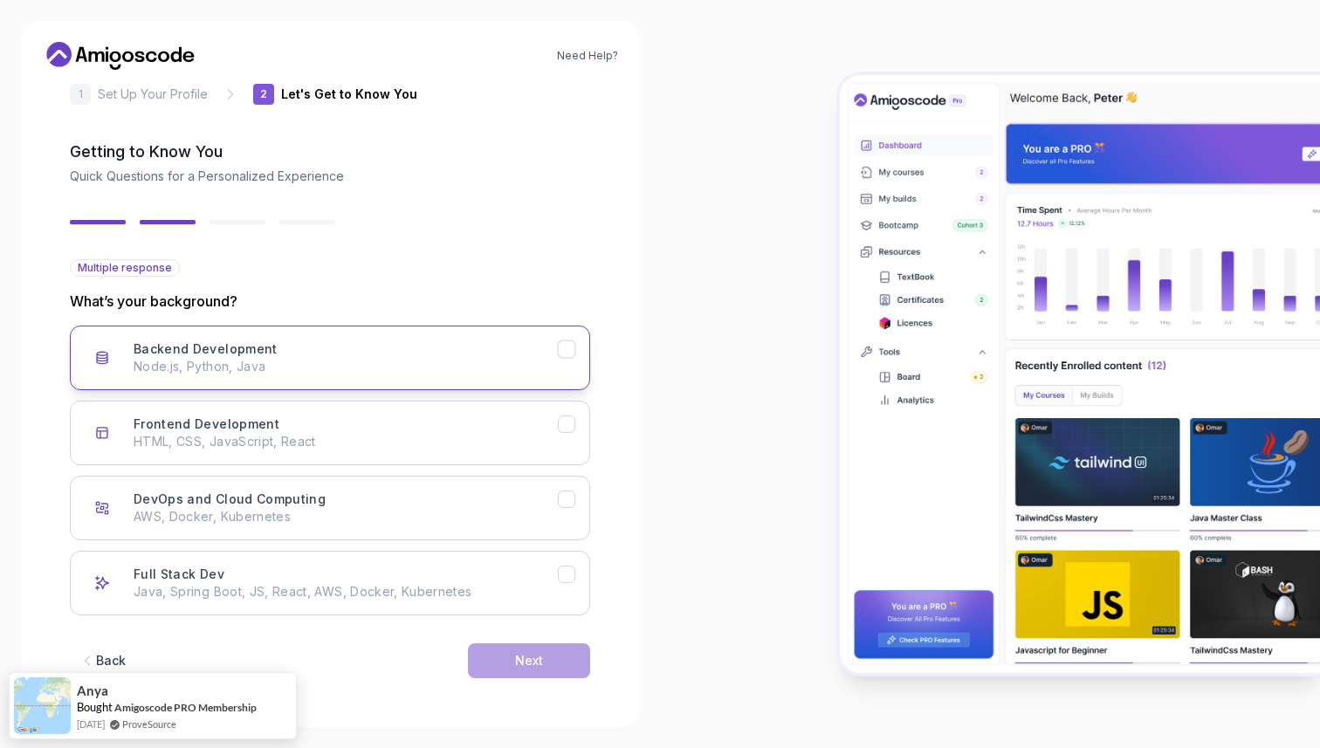
click at [567, 352] on icon "Backend Development" at bounding box center [567, 349] width 17 height 17
click at [568, 348] on icon "Backend Development" at bounding box center [566, 349] width 10 height 7
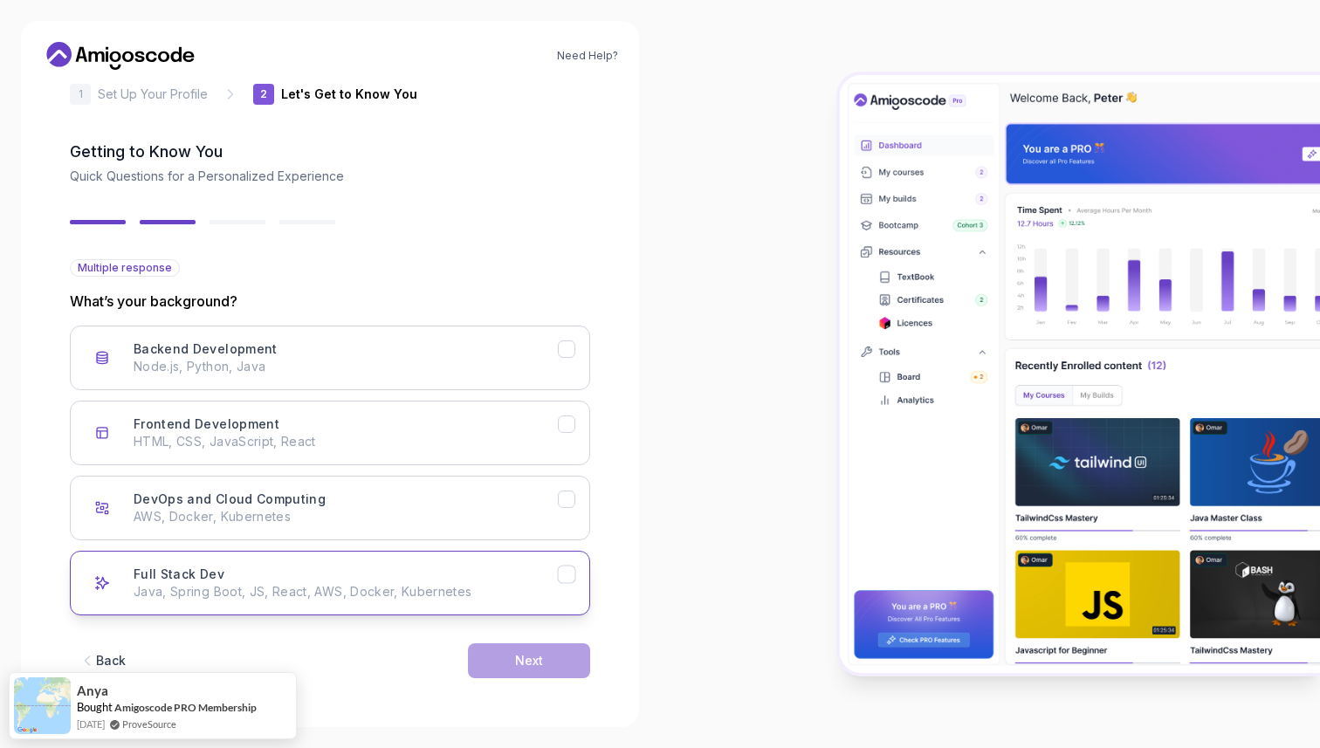
click at [567, 574] on icon "Full Stack Dev" at bounding box center [566, 574] width 10 height 7
click at [563, 658] on button "Next" at bounding box center [529, 660] width 122 height 35
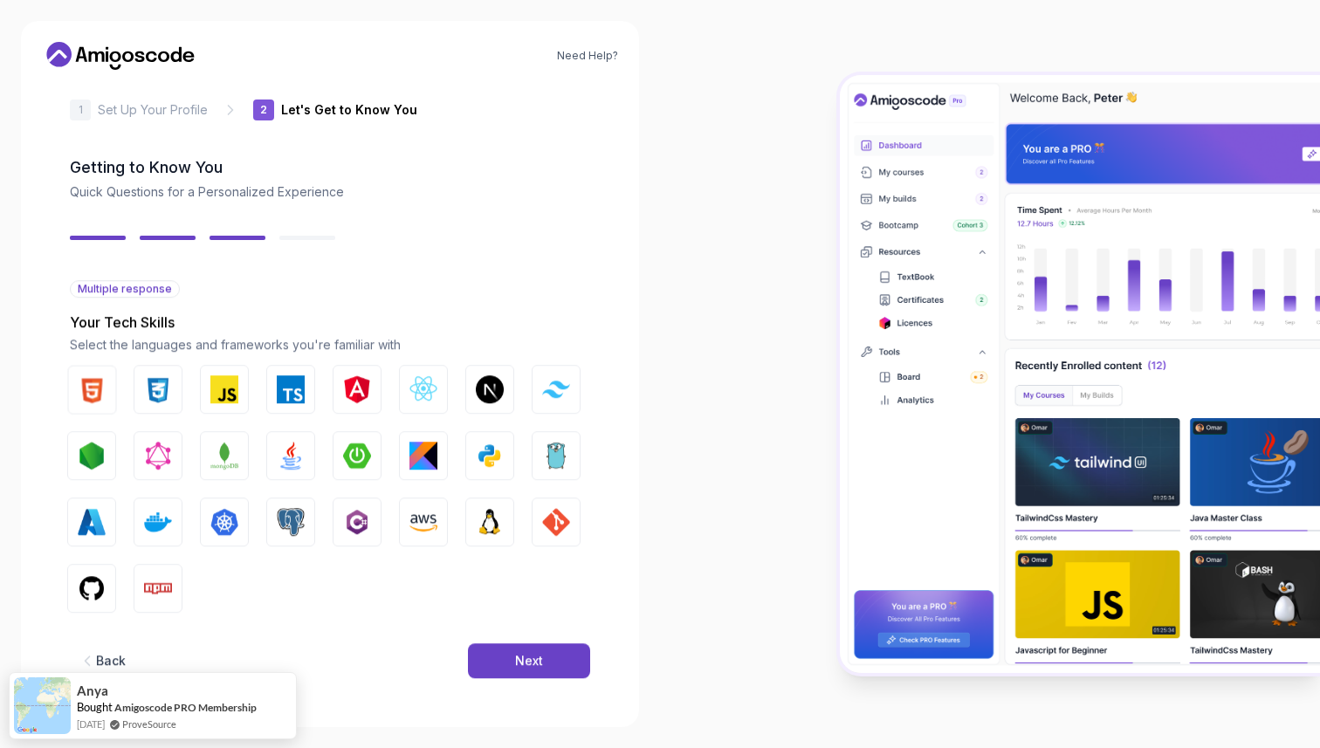
scroll to position [14, 0]
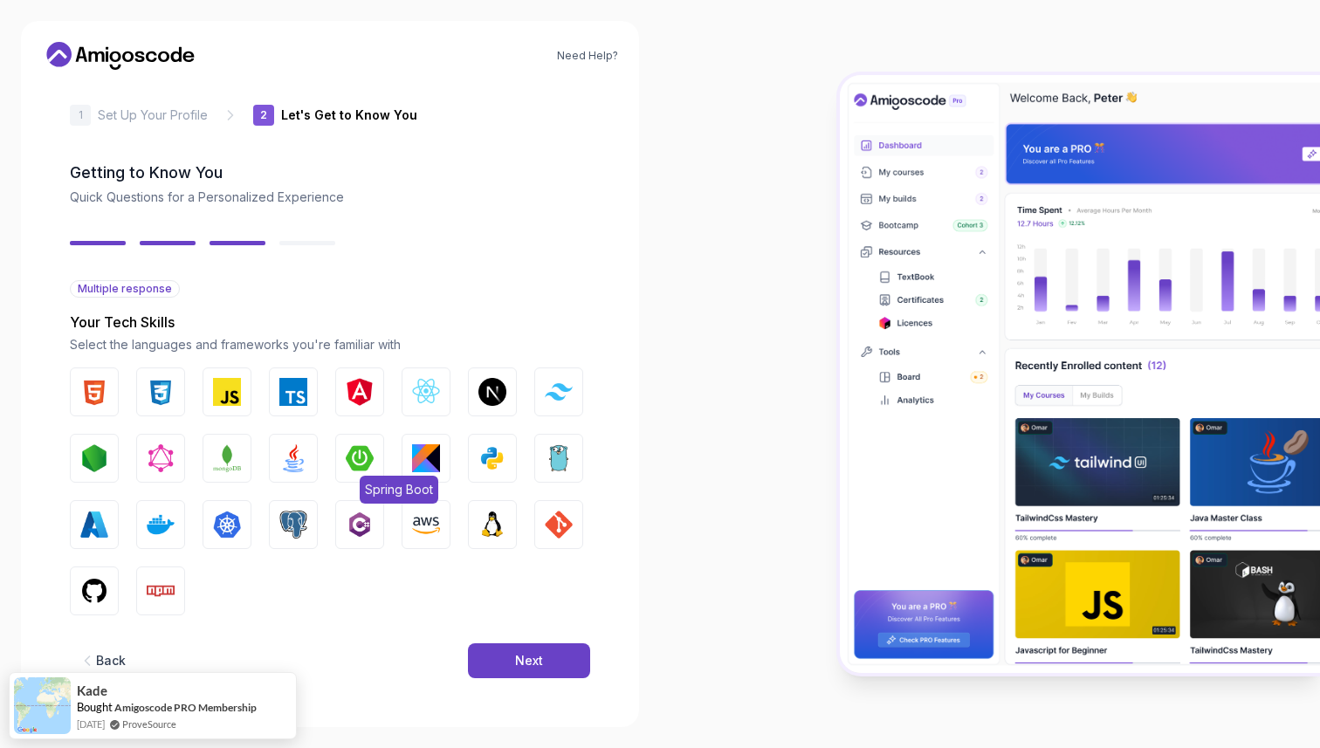
click at [362, 463] on img "button" at bounding box center [360, 458] width 28 height 28
click at [307, 464] on button "Java" at bounding box center [293, 458] width 49 height 49
click at [162, 521] on img "button" at bounding box center [161, 525] width 28 height 28
click at [227, 520] on img "button" at bounding box center [227, 525] width 28 height 28
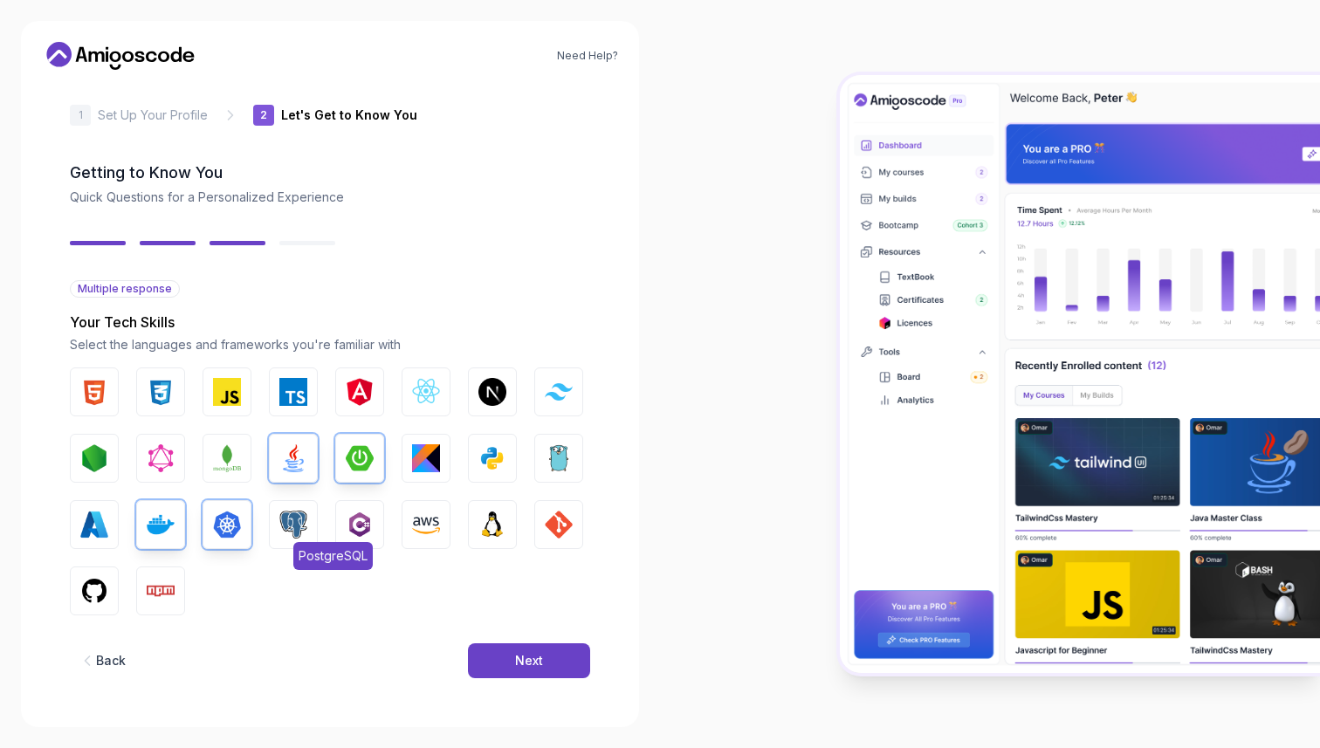
click at [292, 522] on img "button" at bounding box center [293, 525] width 28 height 28
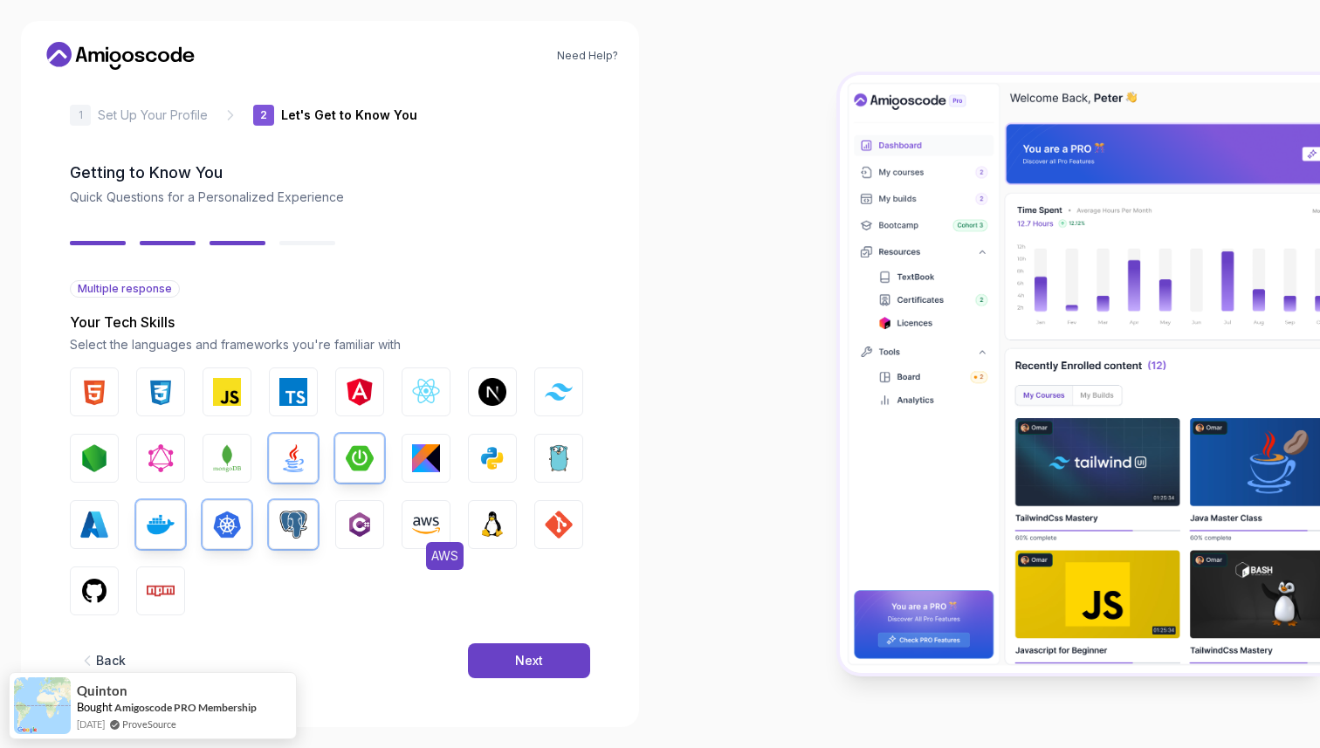
click at [430, 515] on img "button" at bounding box center [426, 525] width 28 height 28
click at [486, 515] on img "button" at bounding box center [492, 525] width 28 height 28
click at [553, 518] on img "button" at bounding box center [559, 525] width 28 height 28
click at [100, 592] on img "button" at bounding box center [94, 591] width 28 height 28
click at [516, 657] on div "Next" at bounding box center [529, 660] width 28 height 17
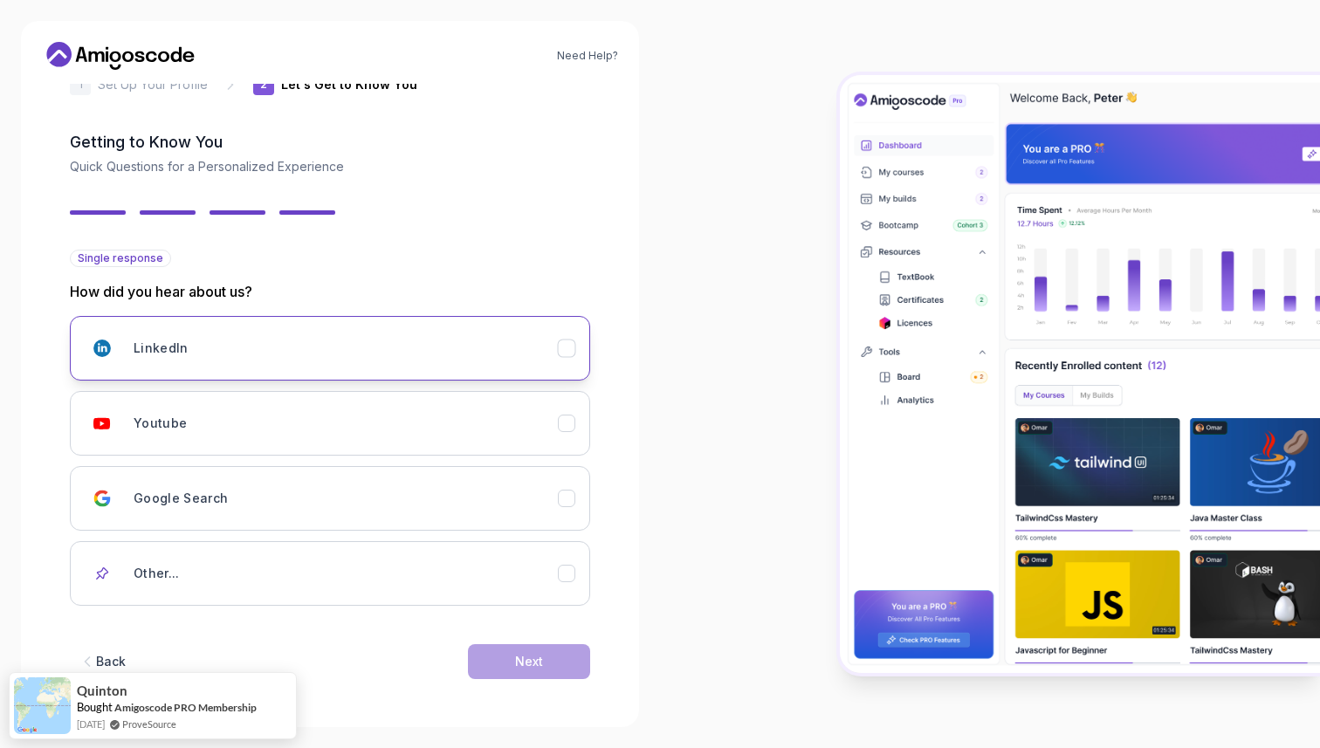
scroll to position [45, 0]
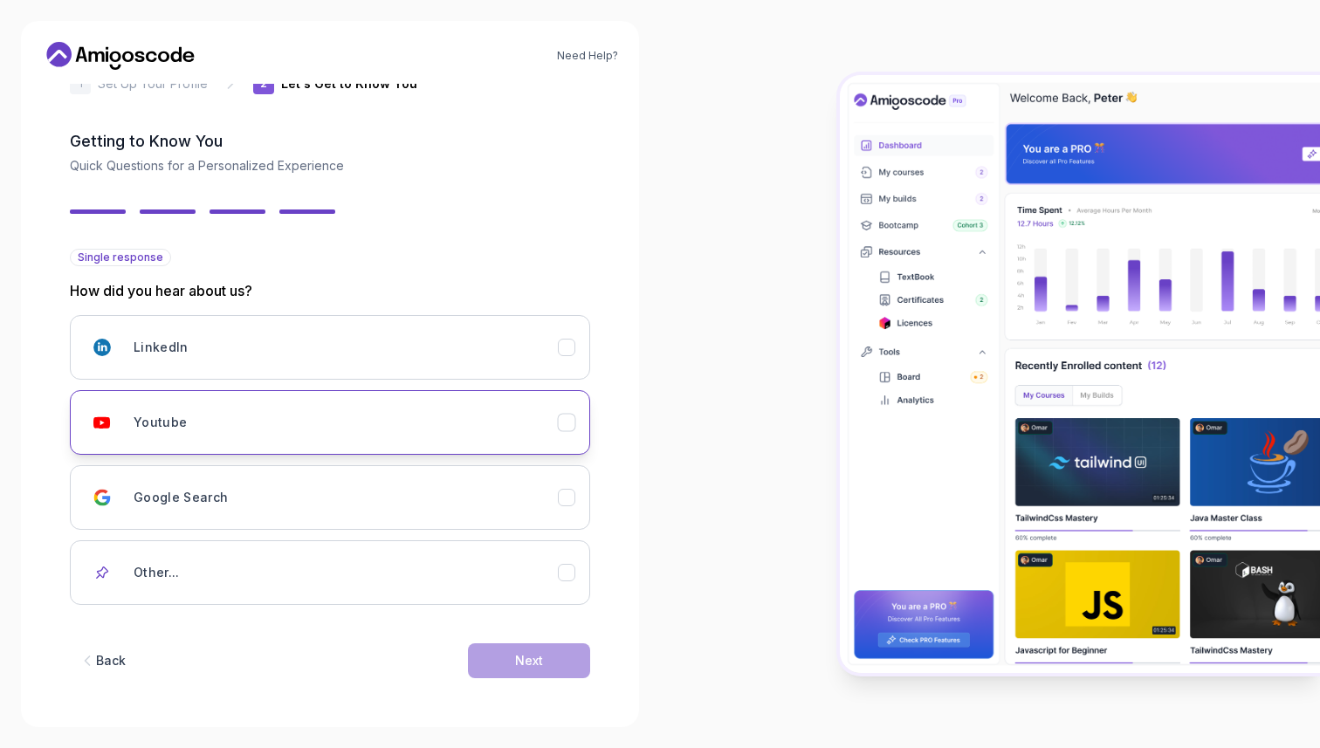
click at [423, 426] on div "Youtube" at bounding box center [346, 422] width 424 height 35
click at [494, 672] on button "Next" at bounding box center [529, 660] width 122 height 35
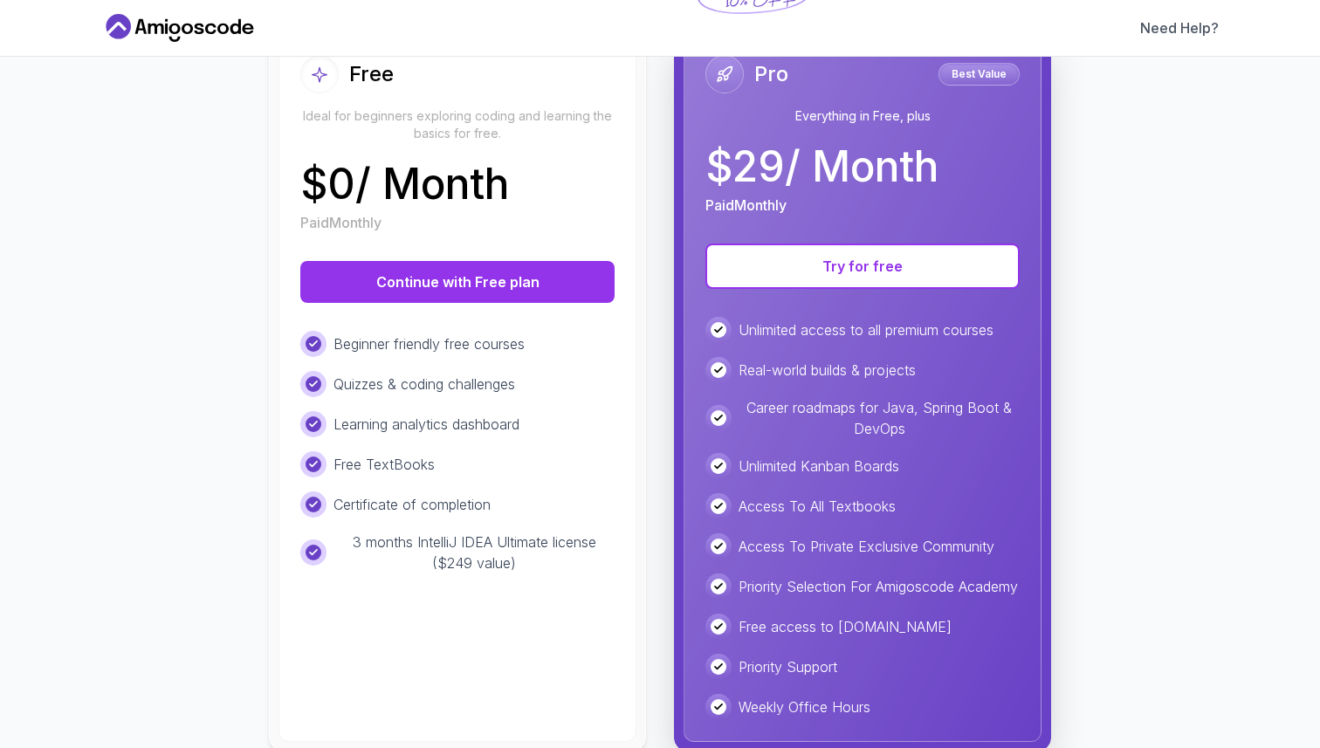
scroll to position [283, 0]
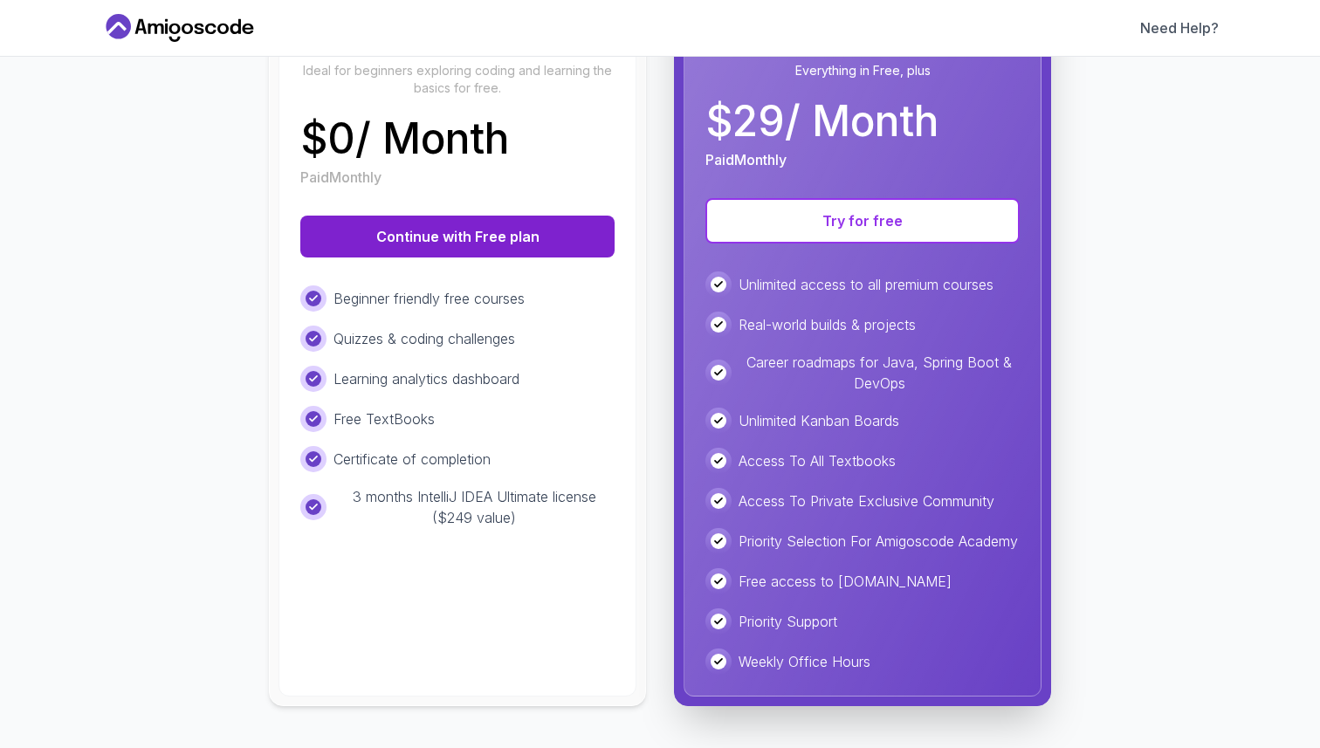
click at [526, 217] on button "Continue with Free plan" at bounding box center [457, 237] width 314 height 42
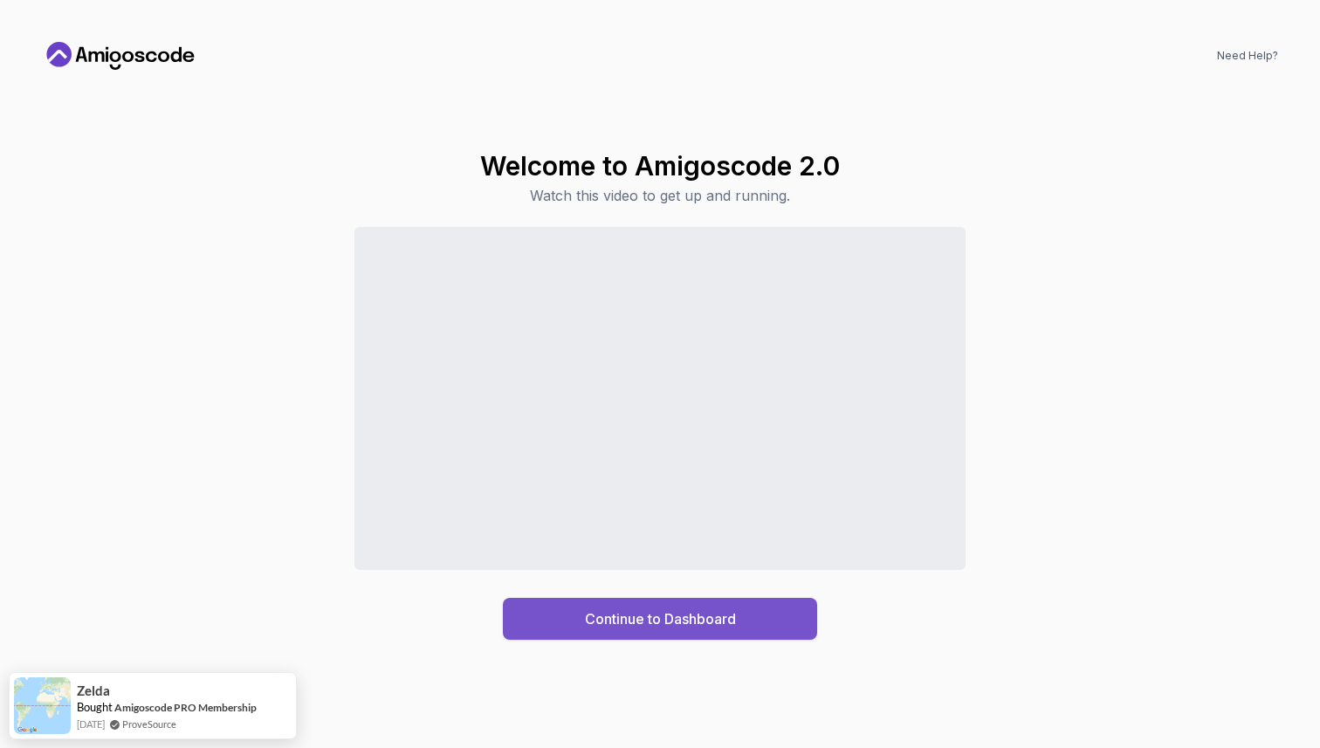
click at [696, 622] on div "Continue to Dashboard" at bounding box center [660, 618] width 151 height 21
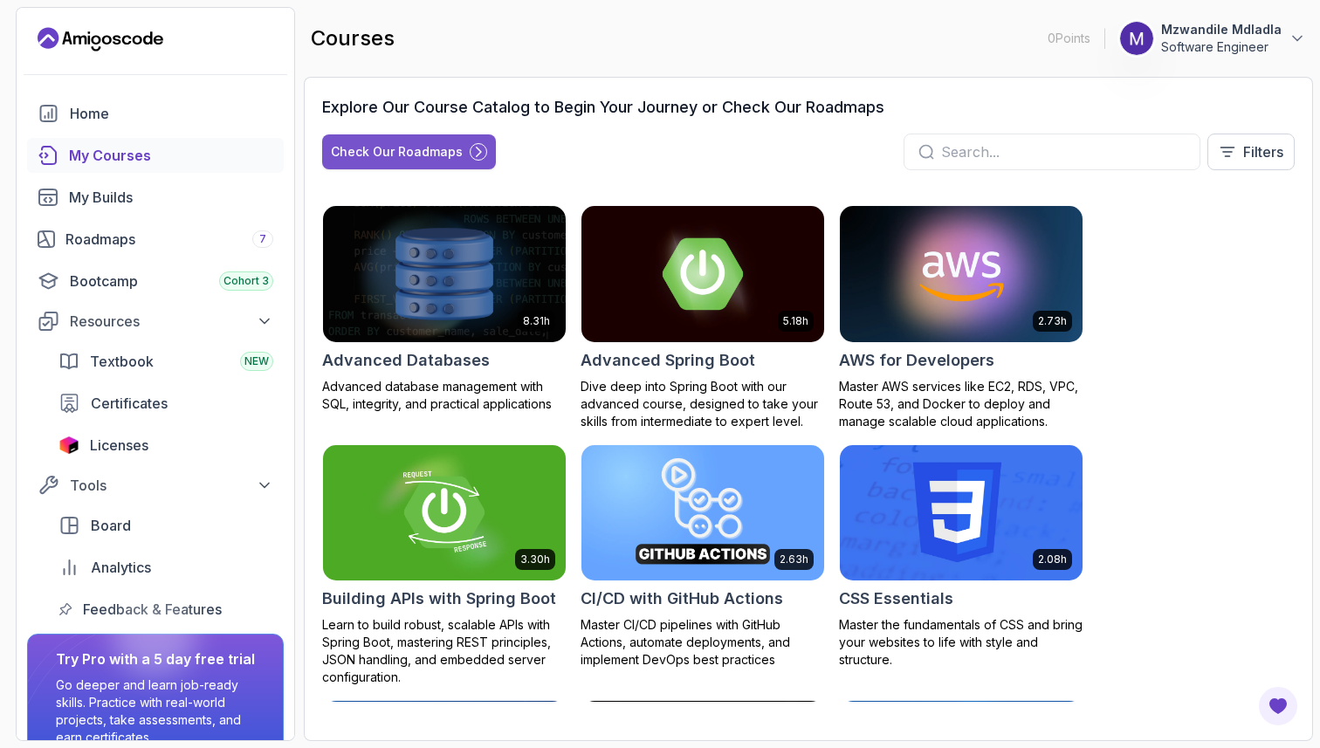
click at [450, 156] on div "Check Our Roadmaps" at bounding box center [397, 151] width 132 height 17
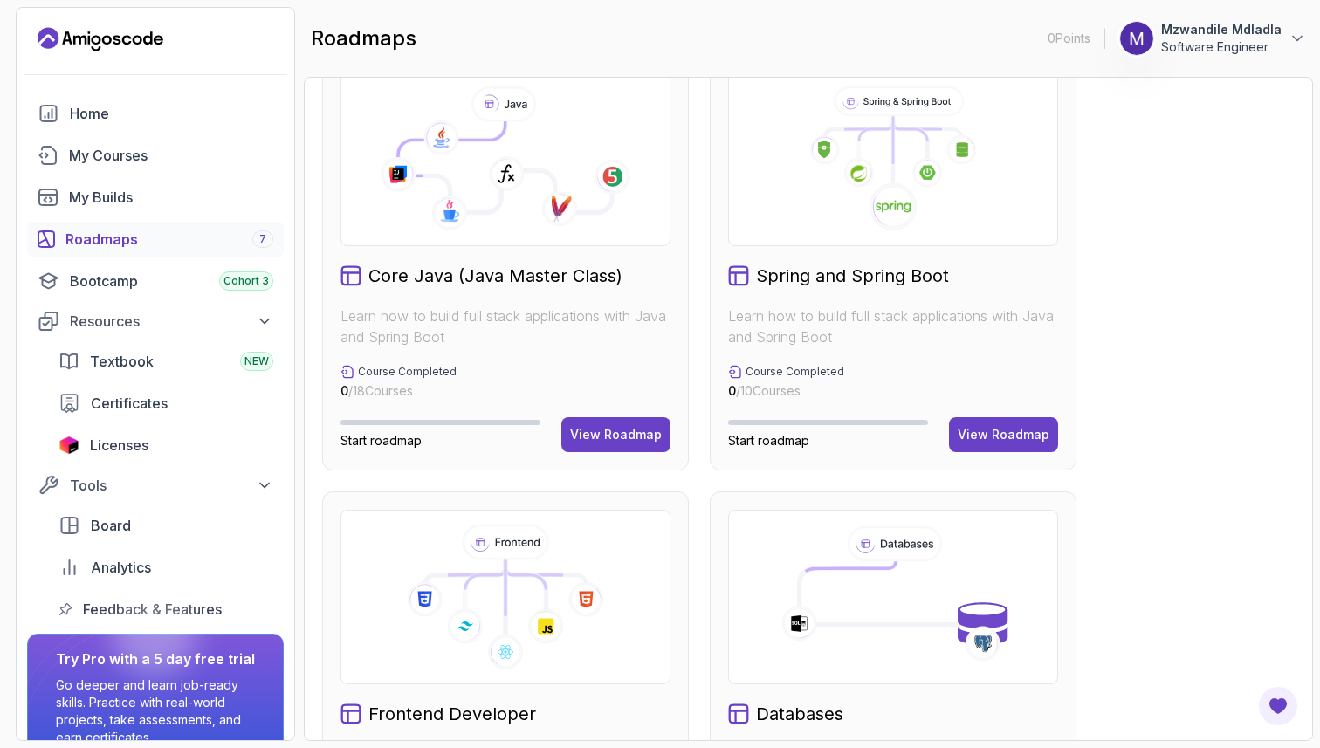
scroll to position [526, 0]
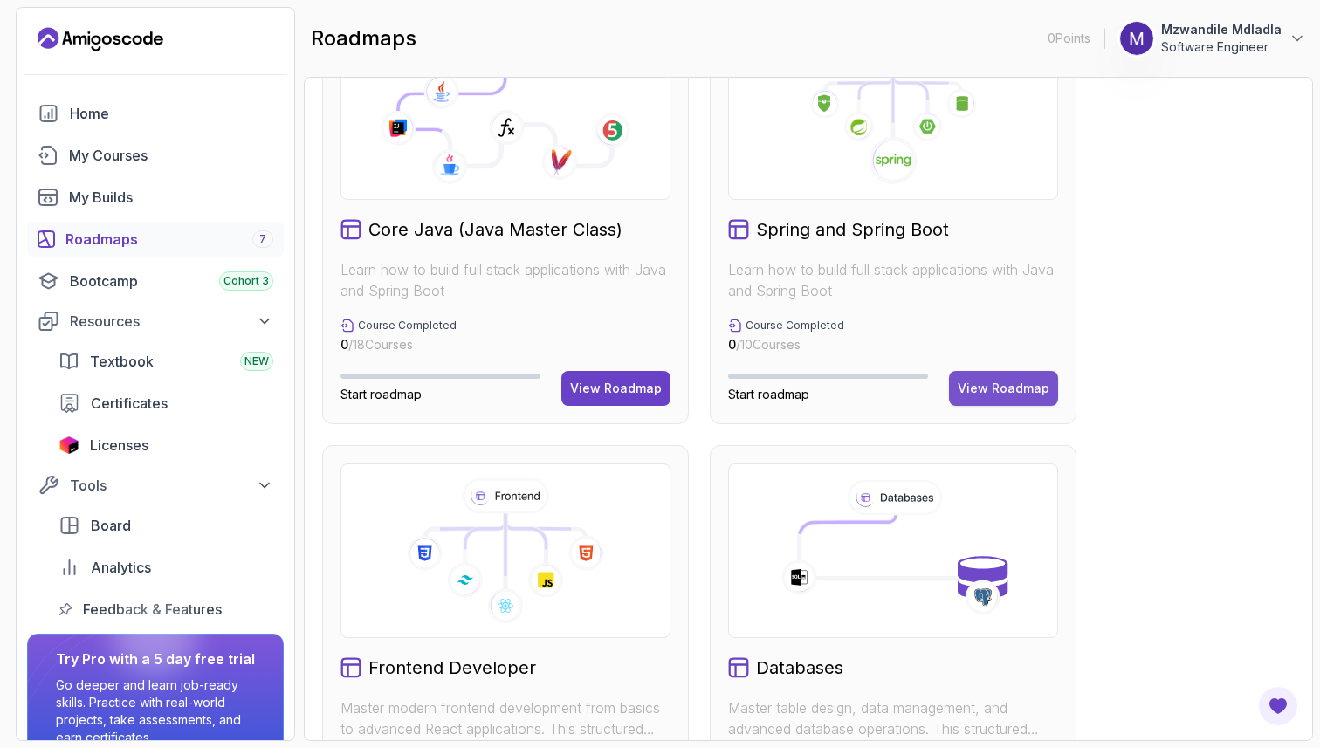
click at [1005, 401] on button "View Roadmap" at bounding box center [1003, 388] width 109 height 35
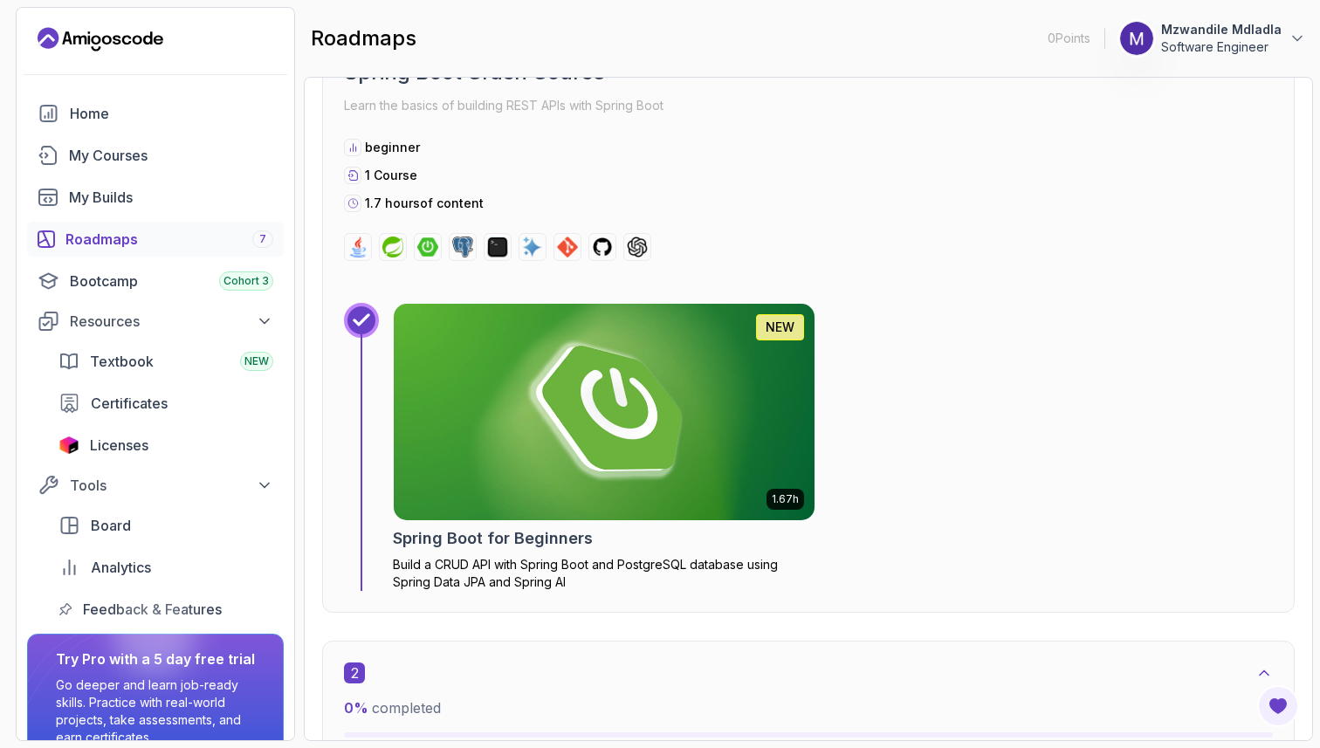
scroll to position [621, 0]
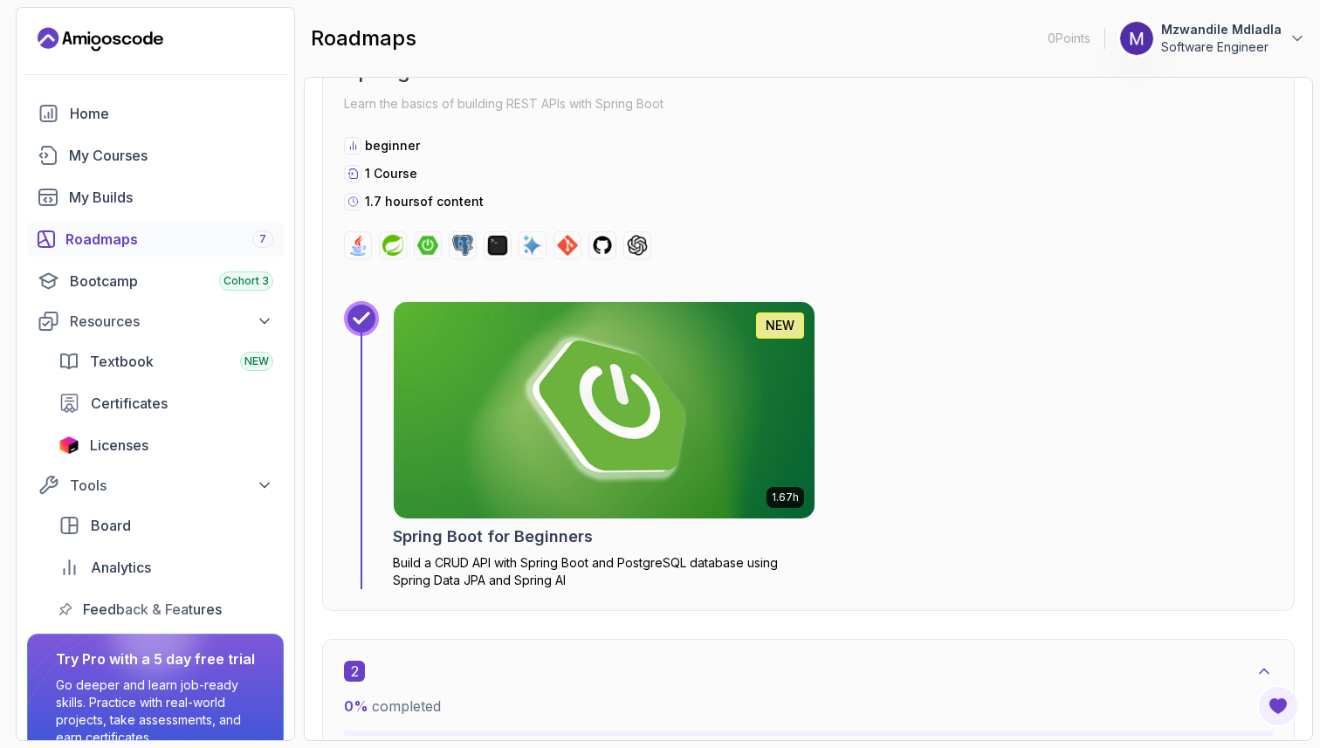
click at [727, 405] on img at bounding box center [604, 410] width 442 height 227
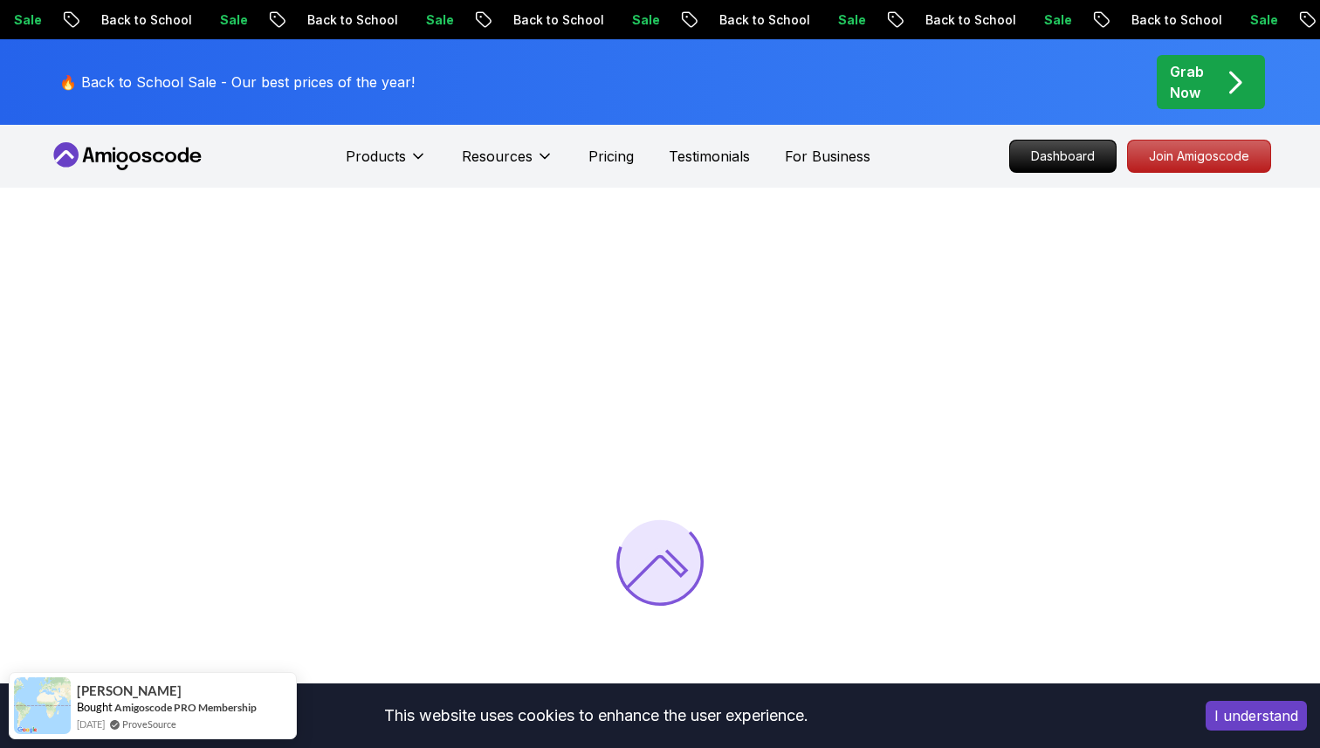
click at [1256, 723] on button "I understand" at bounding box center [1256, 716] width 101 height 30
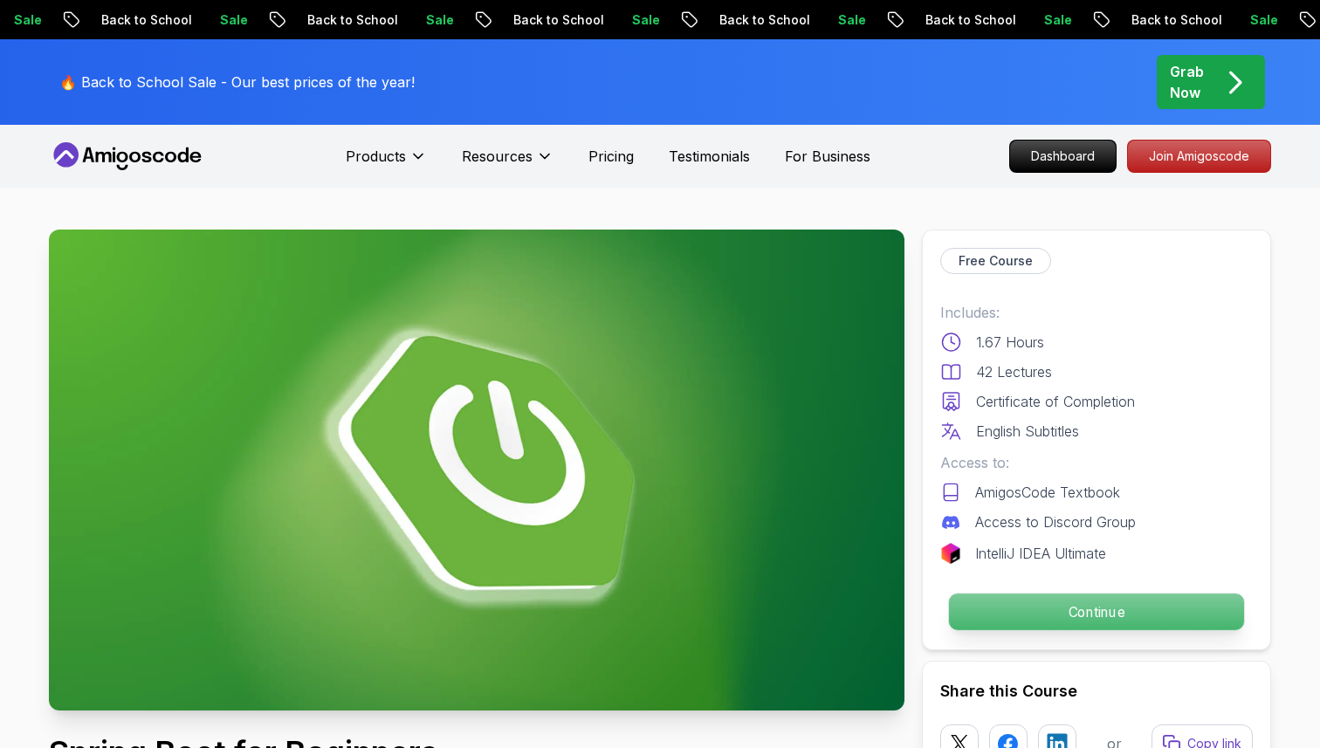
click at [1061, 618] on p "Continue" at bounding box center [1096, 612] width 295 height 37
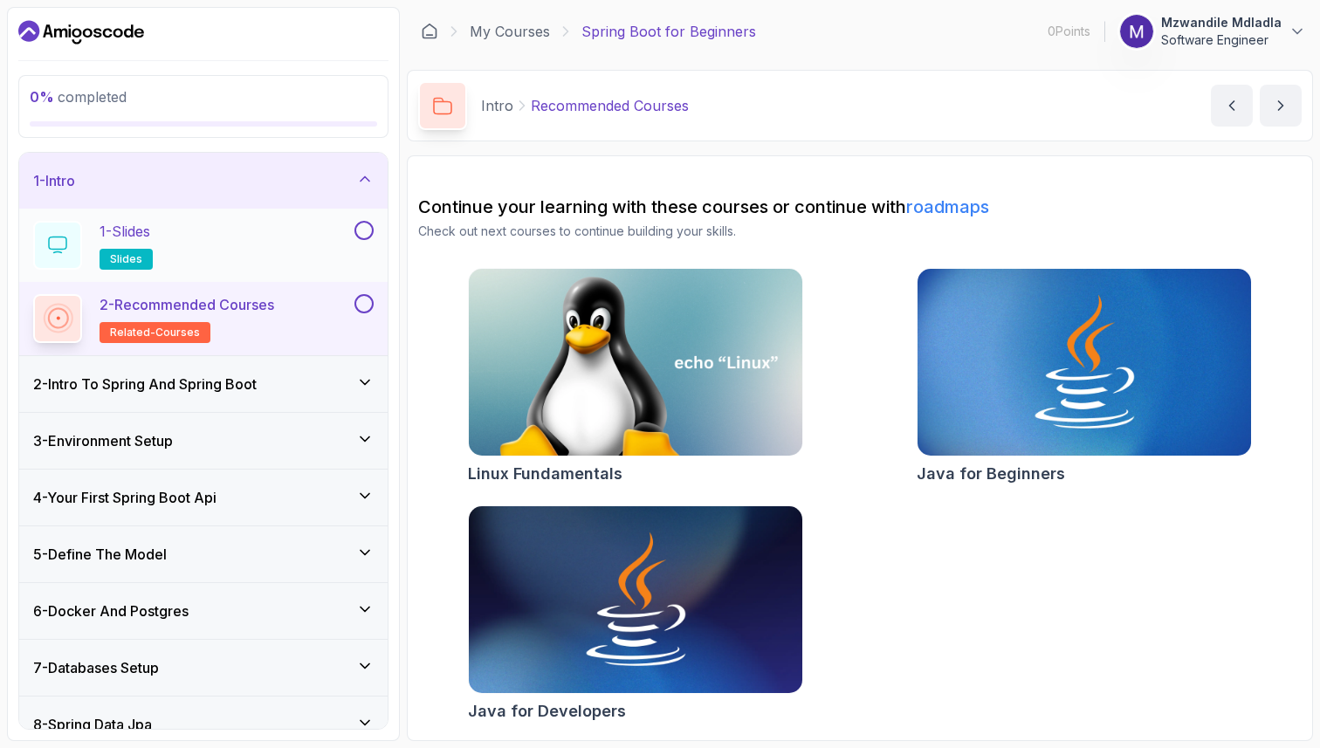
click at [168, 242] on div "1 - Slides slides" at bounding box center [192, 245] width 318 height 49
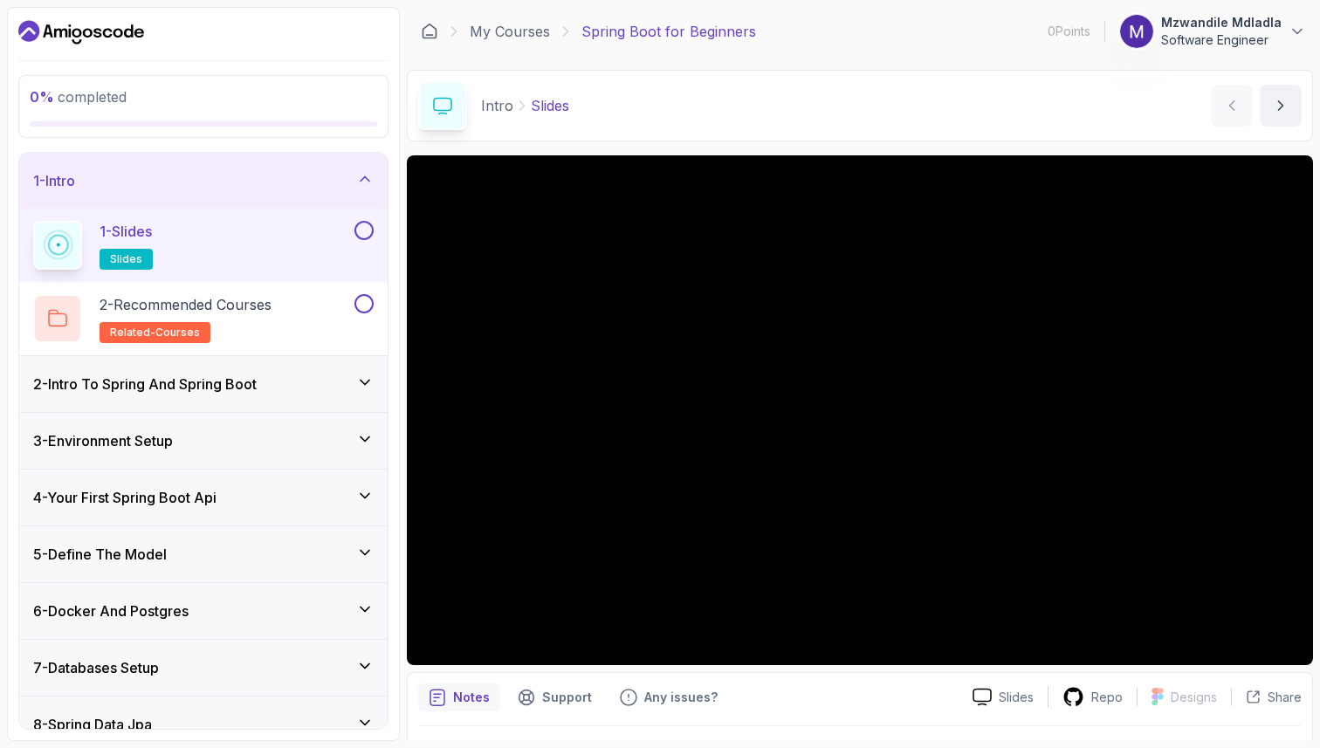
click at [281, 190] on div "1 - Intro" at bounding box center [203, 180] width 340 height 21
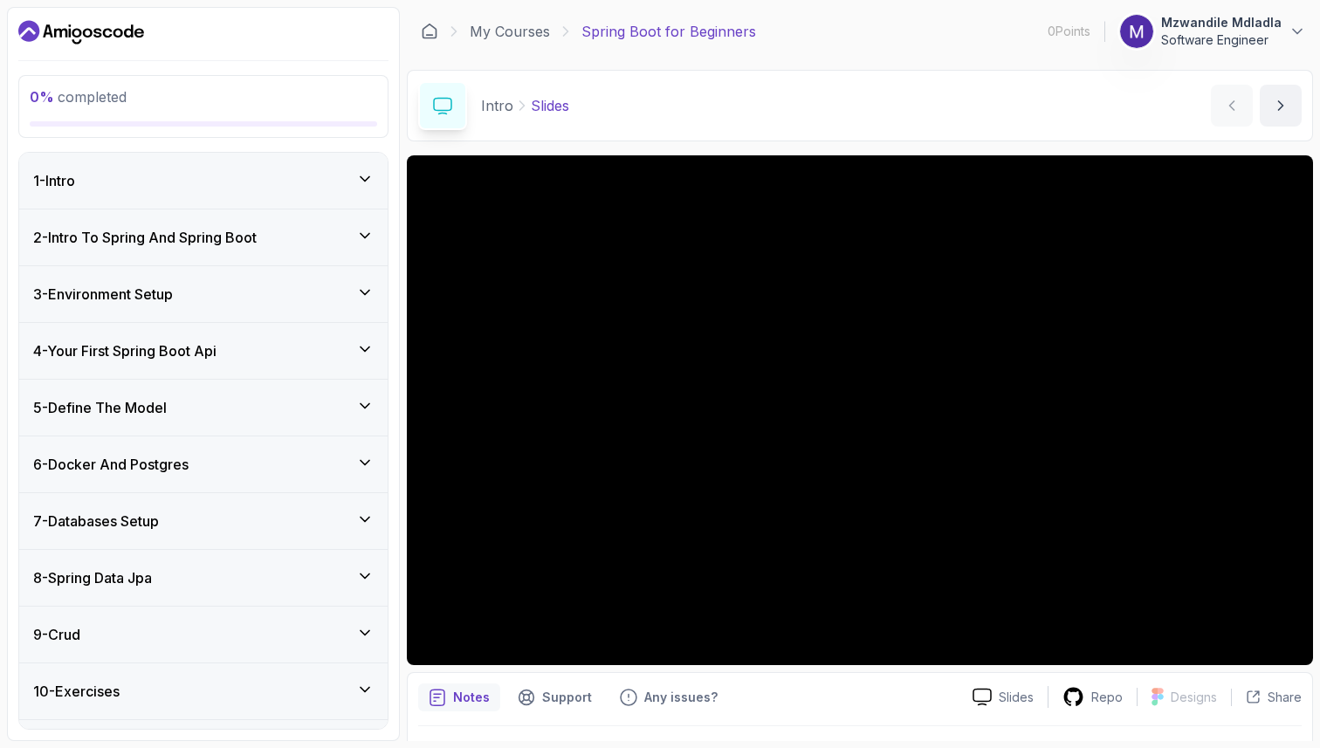
click at [268, 232] on div "2 - Intro To Spring And Spring Boot" at bounding box center [203, 237] width 340 height 21
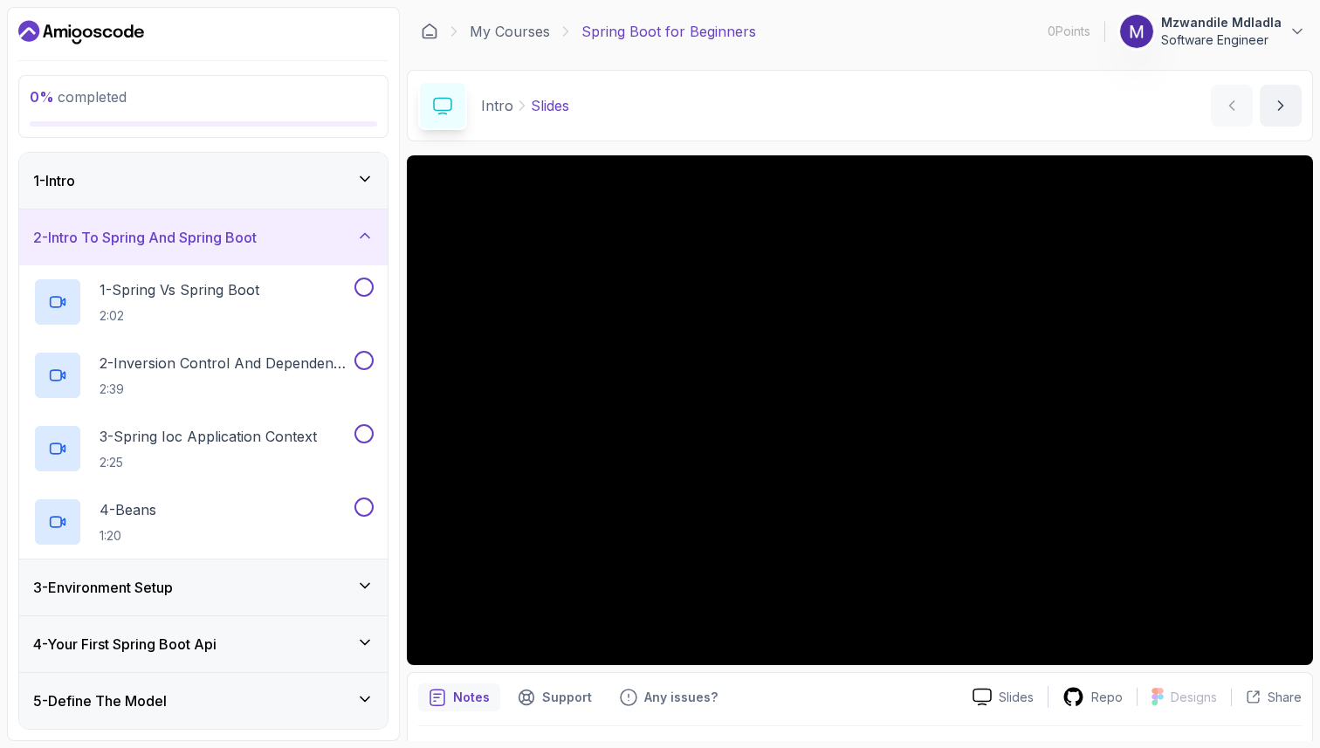
click at [274, 163] on div "1 - Intro" at bounding box center [203, 181] width 368 height 56
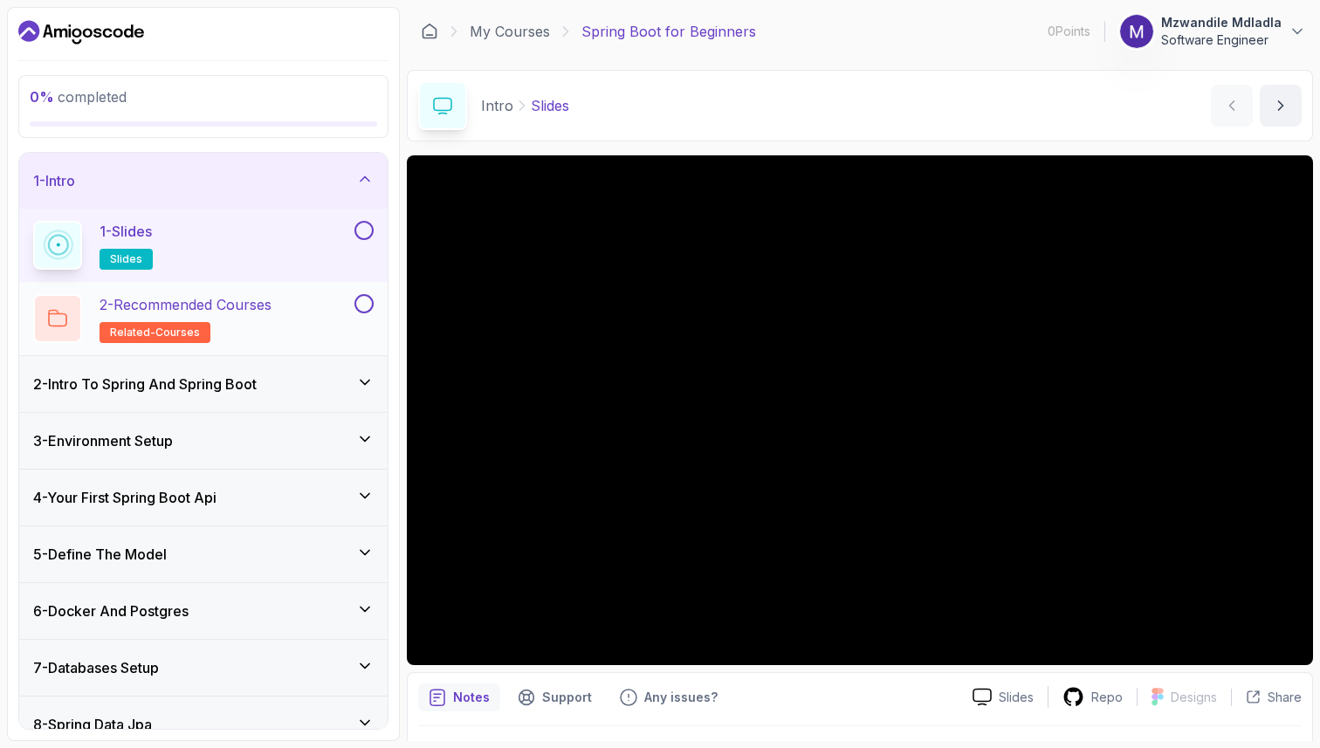
click at [296, 298] on div "2 - Recommended Courses related-courses" at bounding box center [192, 318] width 318 height 49
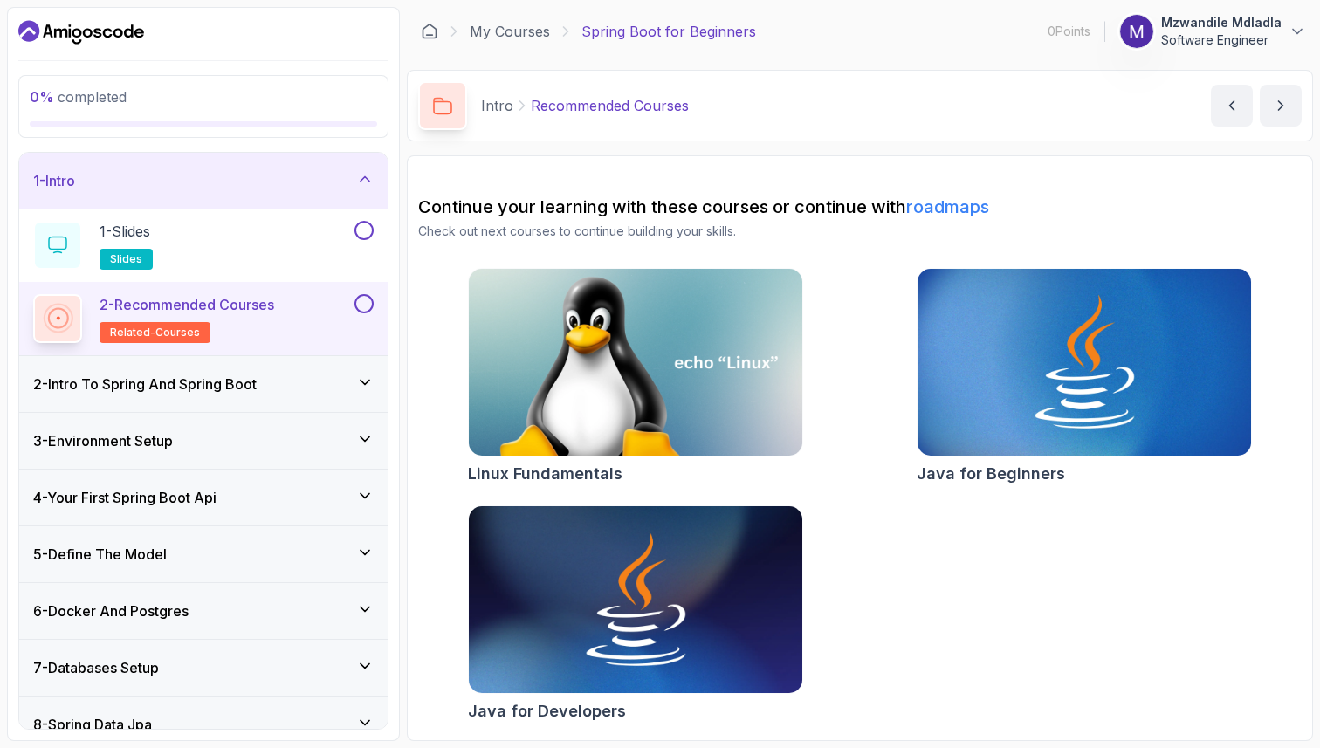
click at [174, 383] on h3 "2 - Intro To Spring And Spring Boot" at bounding box center [144, 384] width 223 height 21
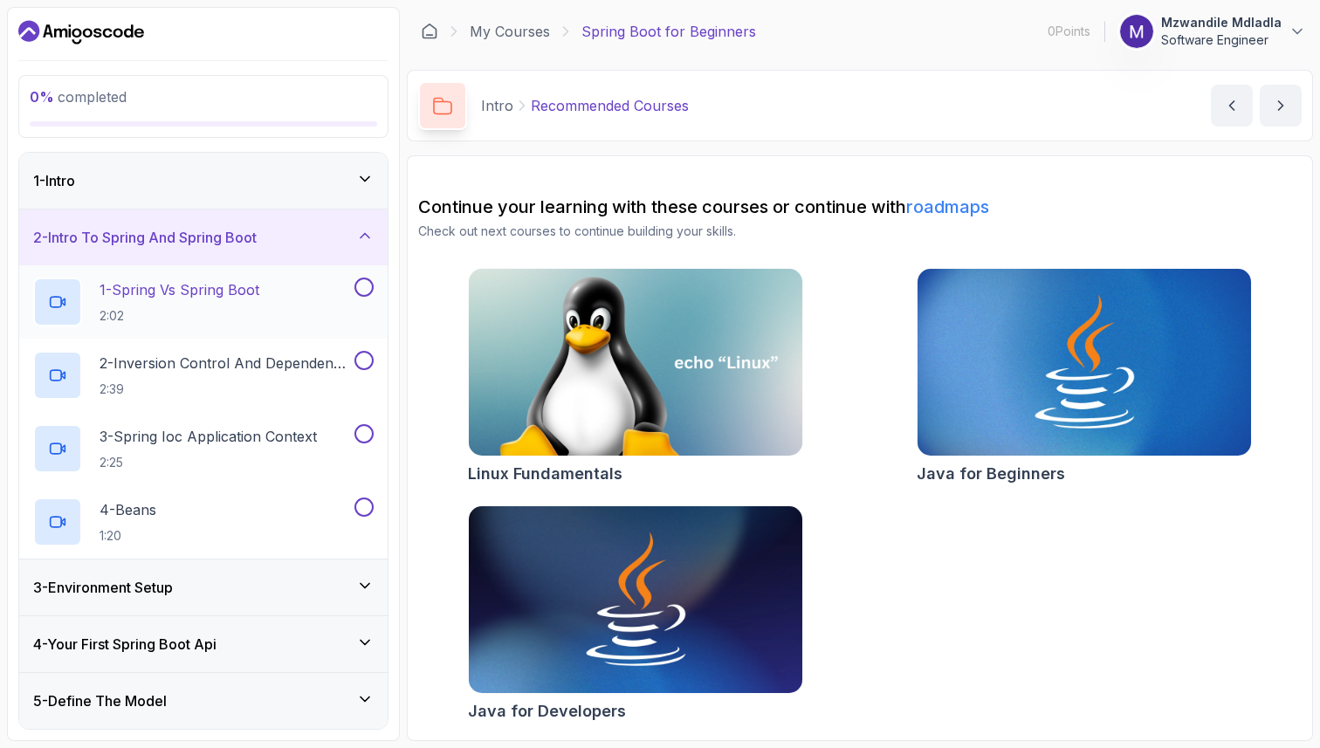
click at [308, 285] on div "1 - Spring Vs Spring Boot 2:02" at bounding box center [192, 302] width 318 height 49
